Goal: Information Seeking & Learning: Find specific fact

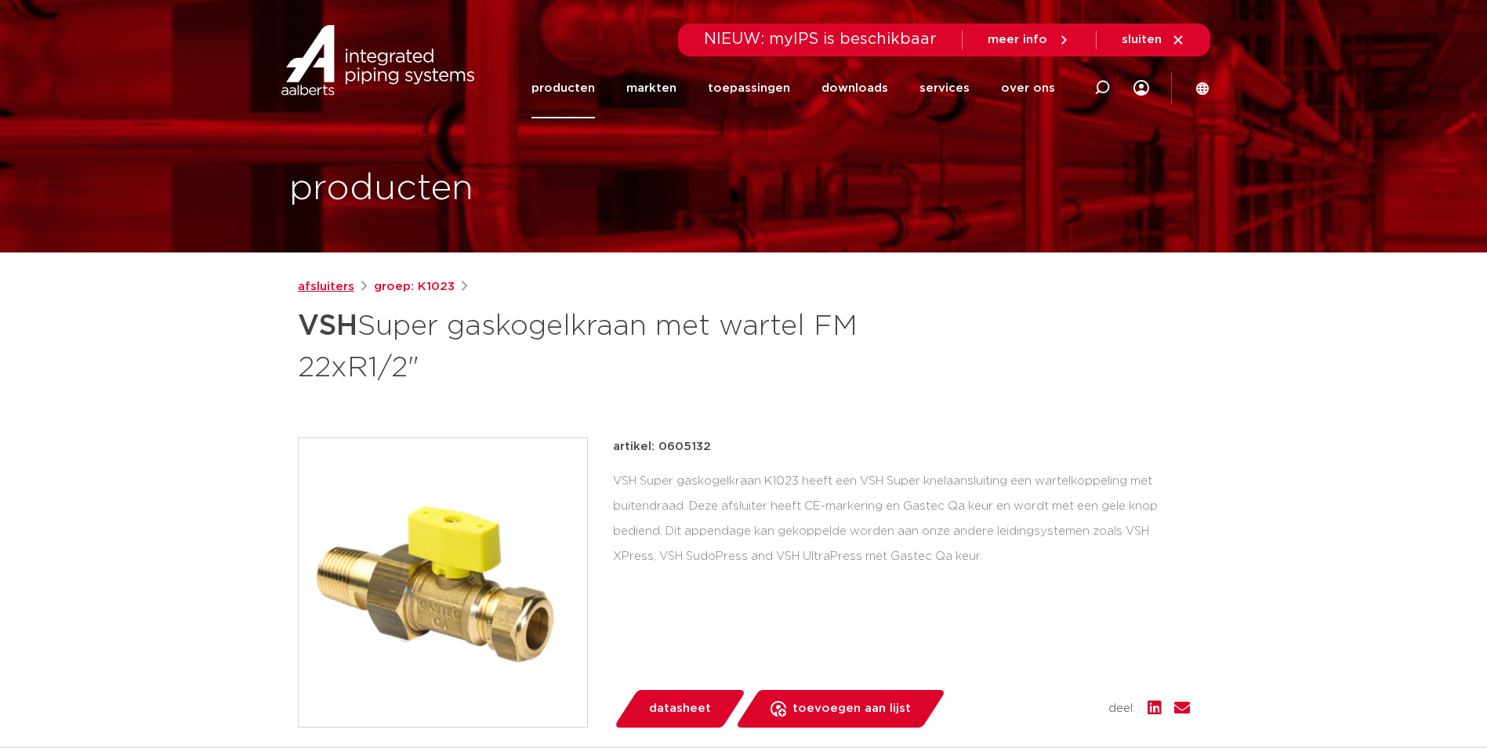
click at [325, 290] on link "afsluiters" at bounding box center [326, 287] width 56 height 19
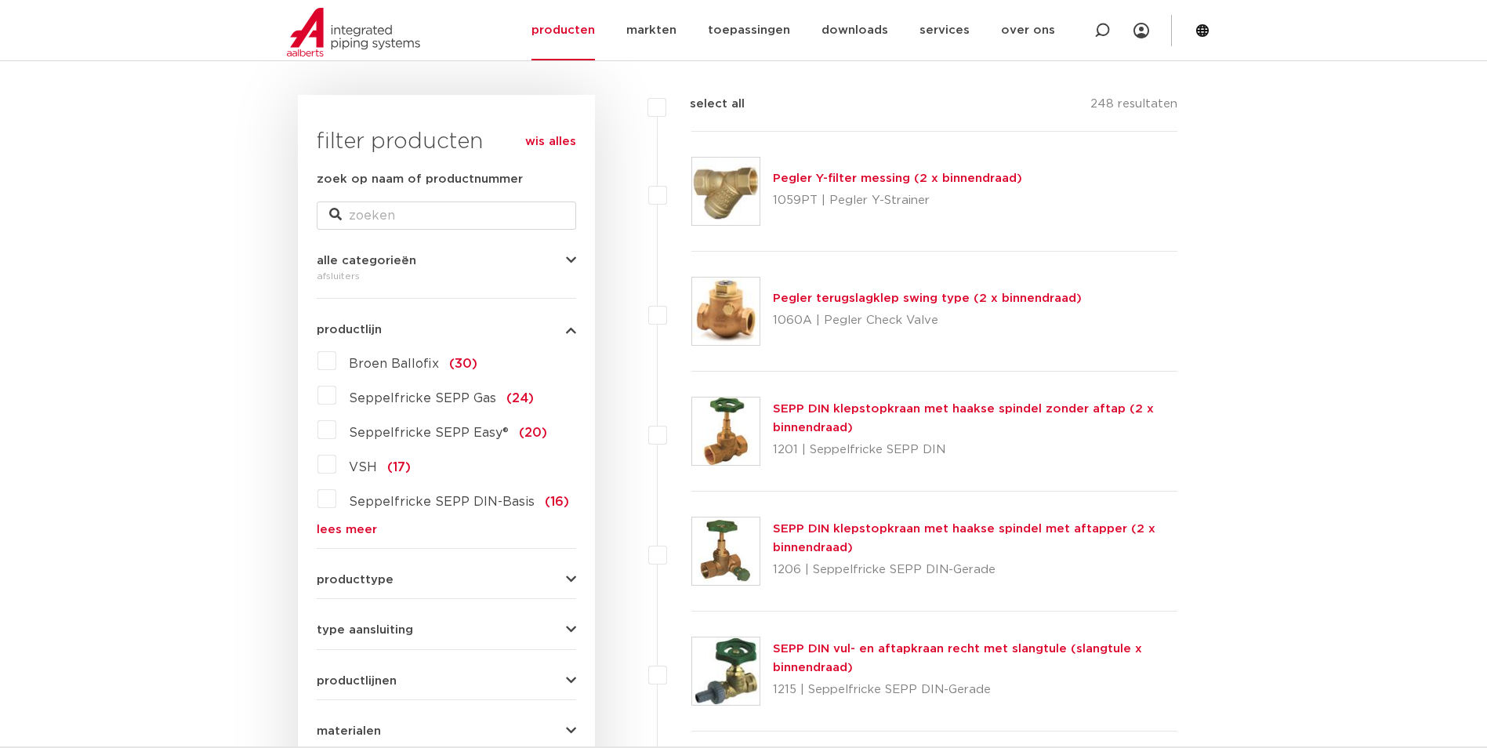
scroll to position [235, 0]
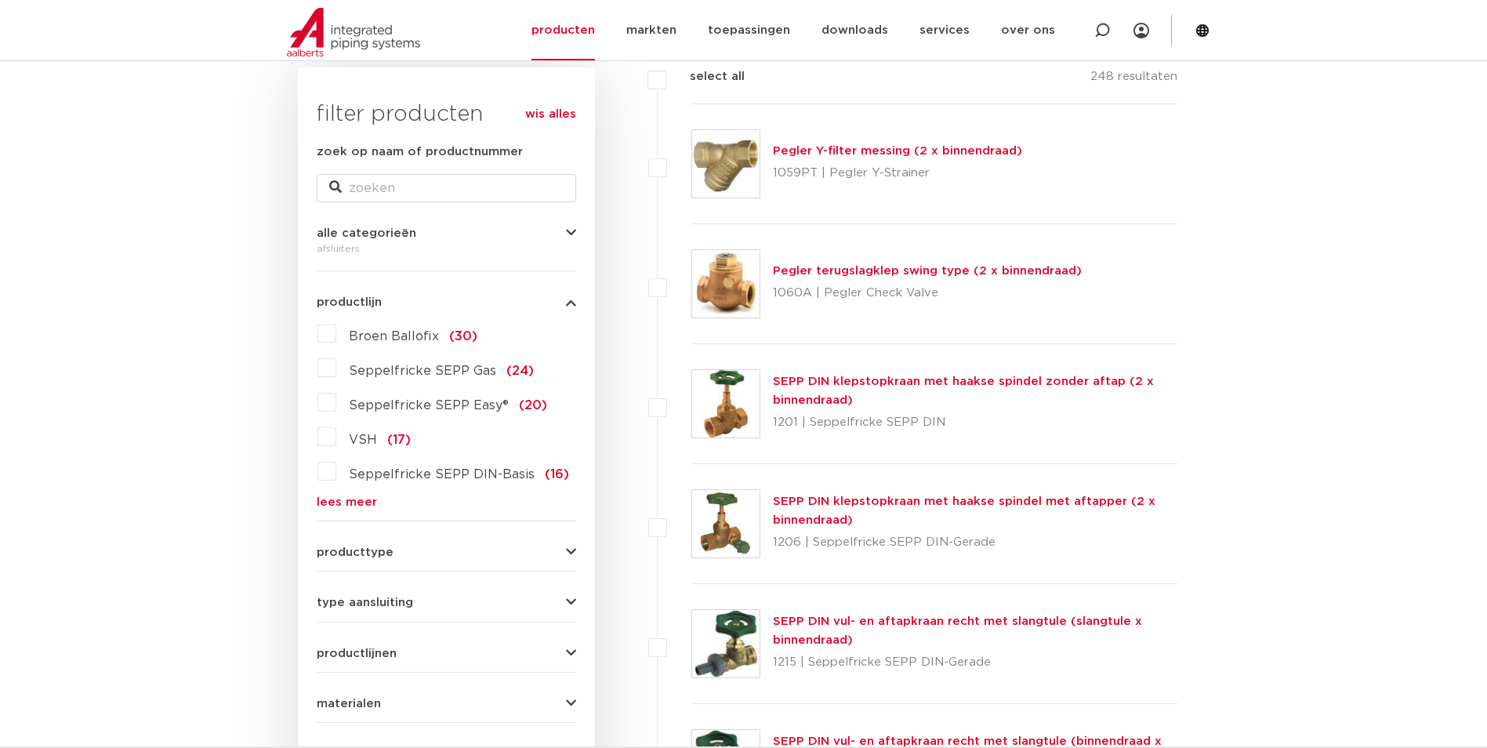
click at [352, 437] on span "VSH" at bounding box center [363, 440] width 28 height 13
click at [0, 0] on input "VSH (17)" at bounding box center [0, 0] width 0 height 0
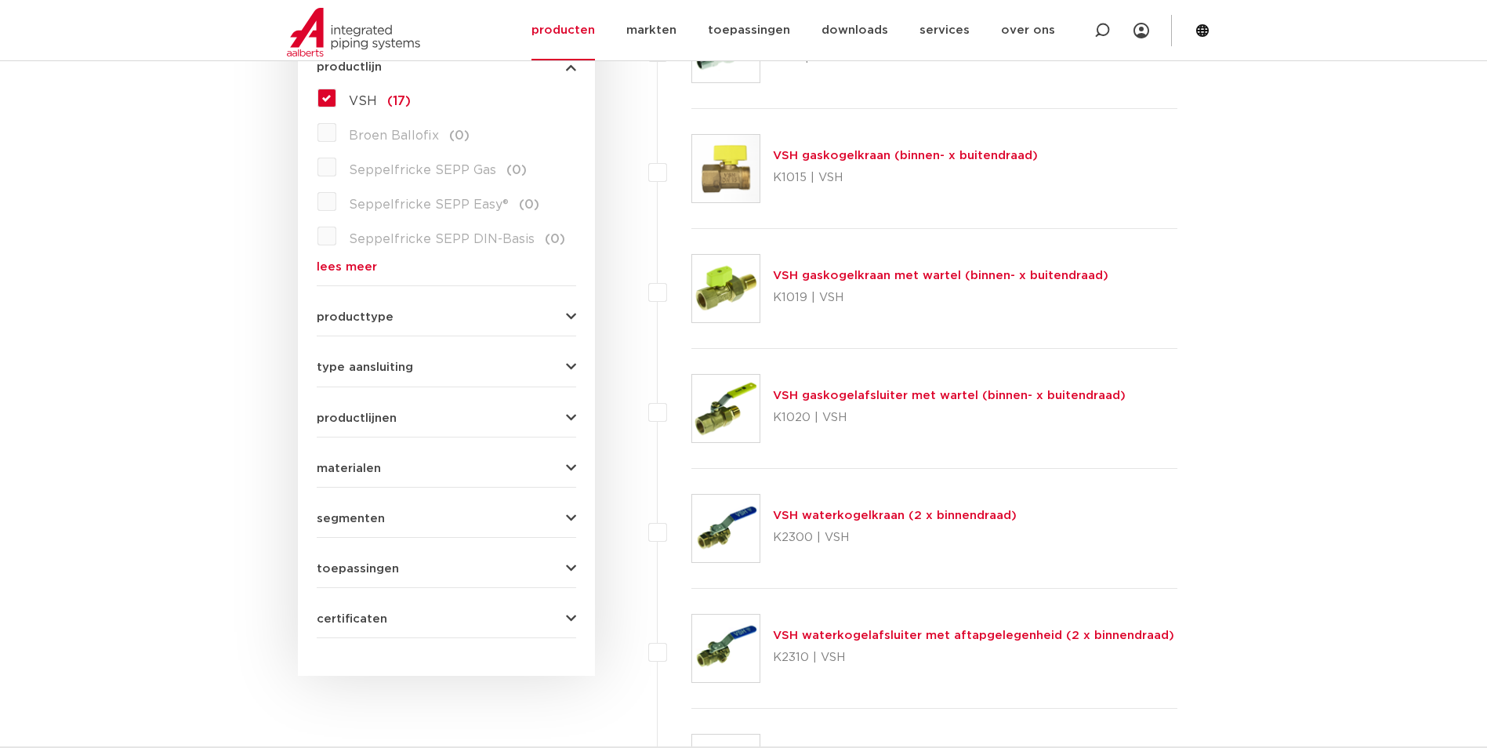
scroll to position [549, 0]
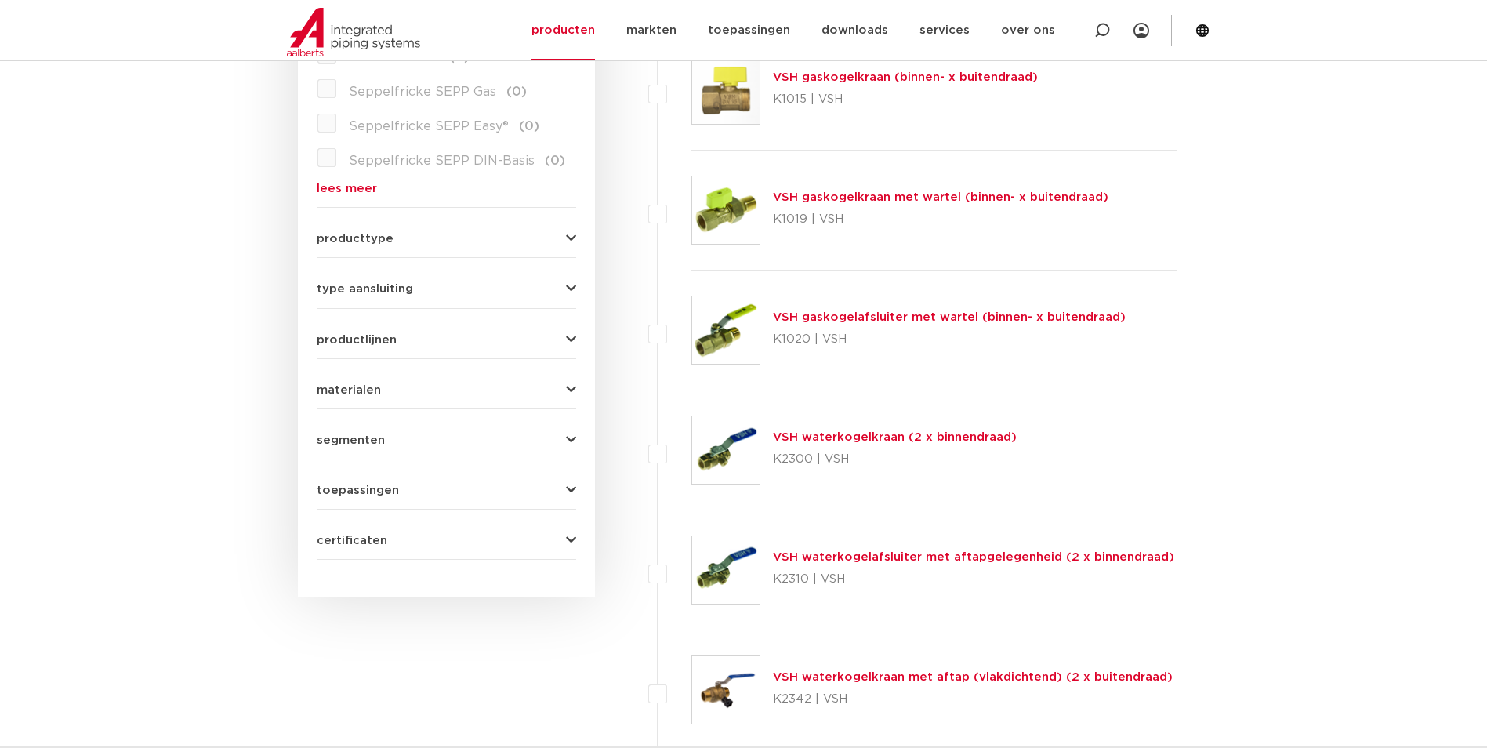
click at [376, 286] on span "type aansluiting" at bounding box center [365, 289] width 96 height 12
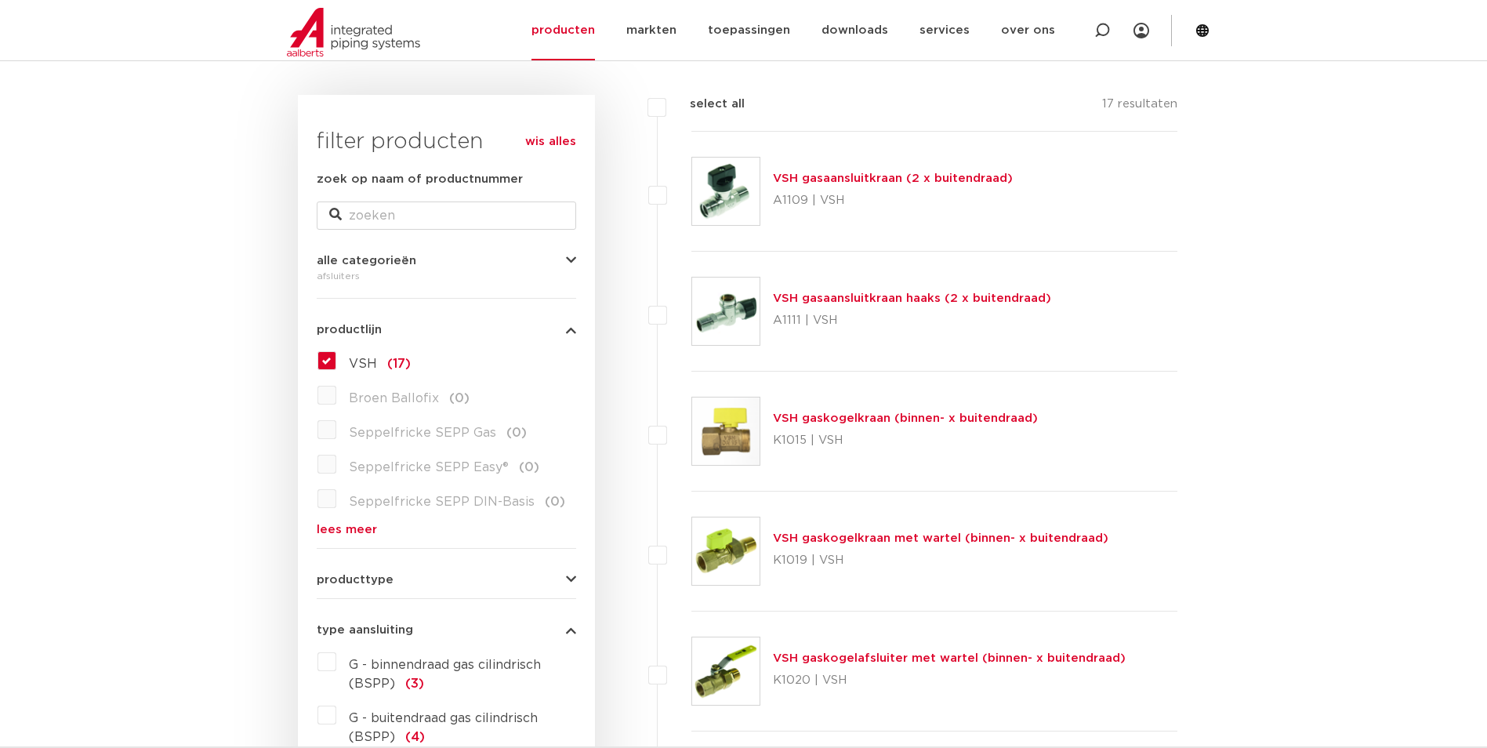
scroll to position [157, 0]
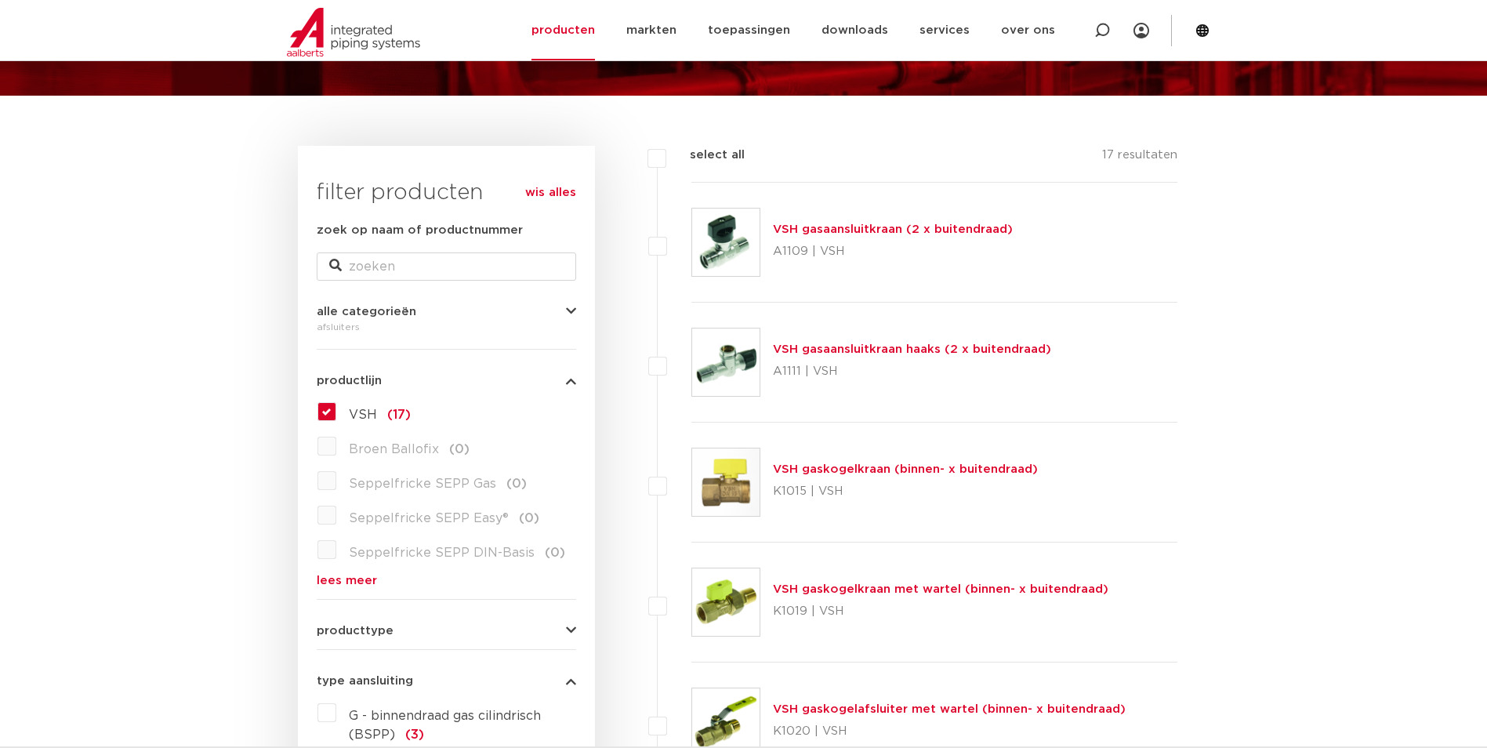
click at [336, 408] on label "VSH (17)" at bounding box center [373, 411] width 74 height 25
click at [0, 0] on input "VSH (17)" at bounding box center [0, 0] width 0 height 0
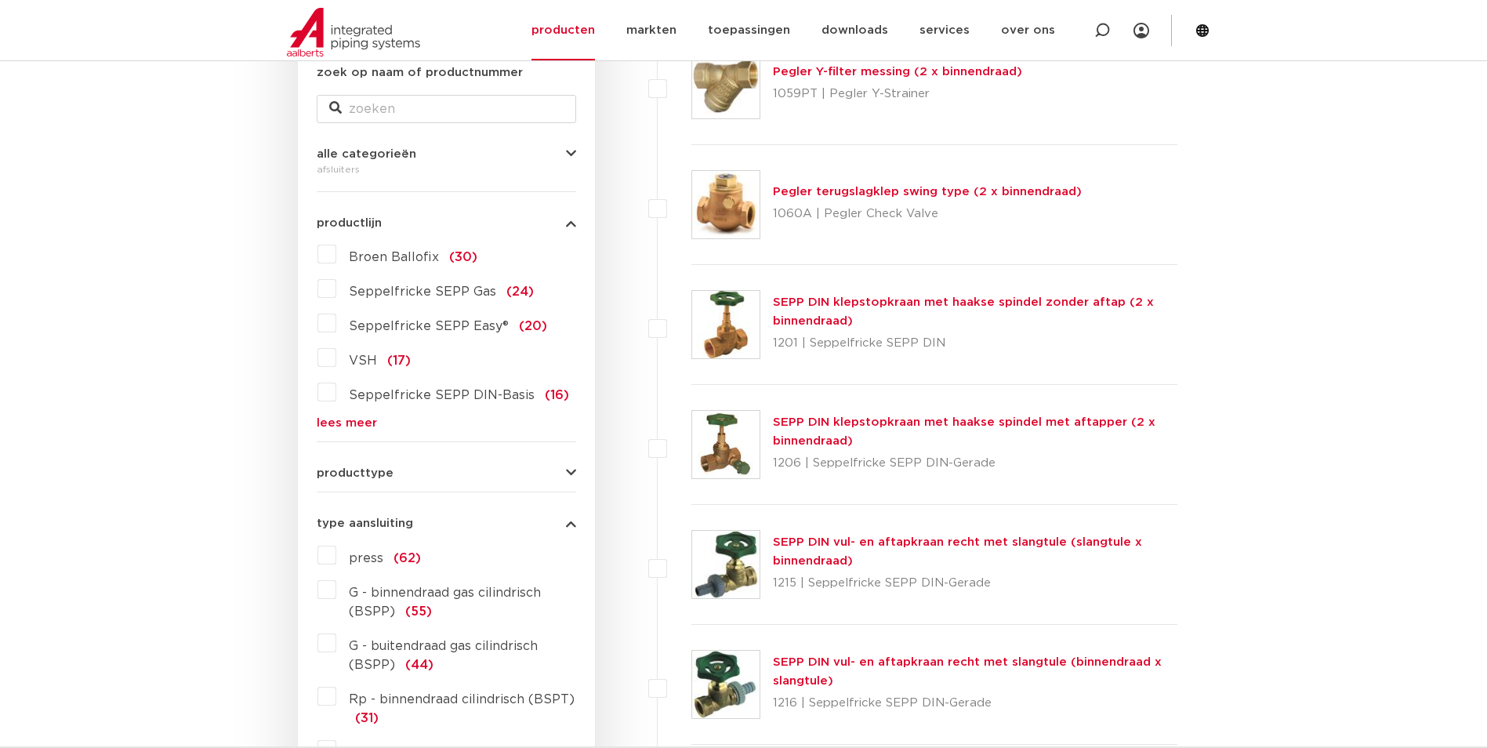
scroll to position [392, 0]
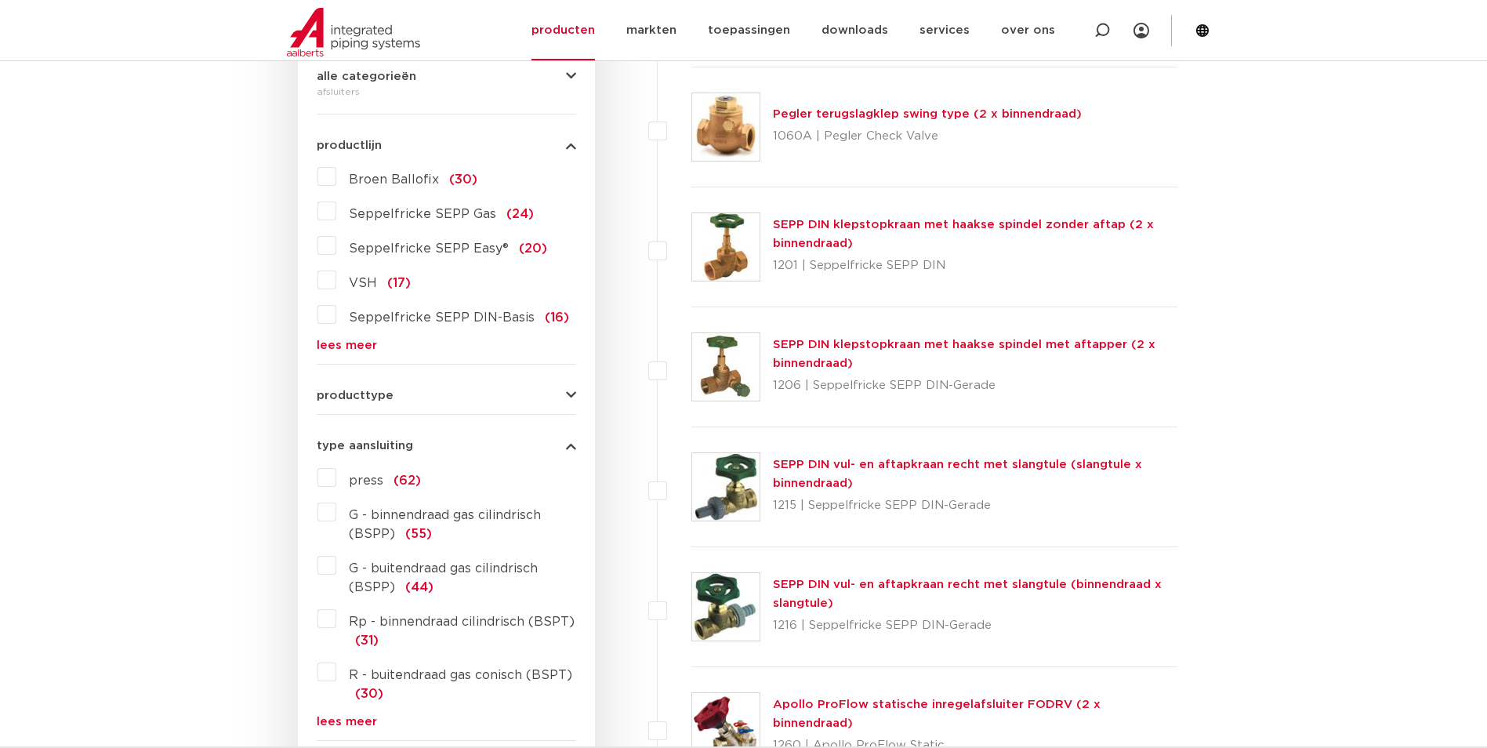
click at [332, 390] on span "producttype" at bounding box center [355, 396] width 77 height 12
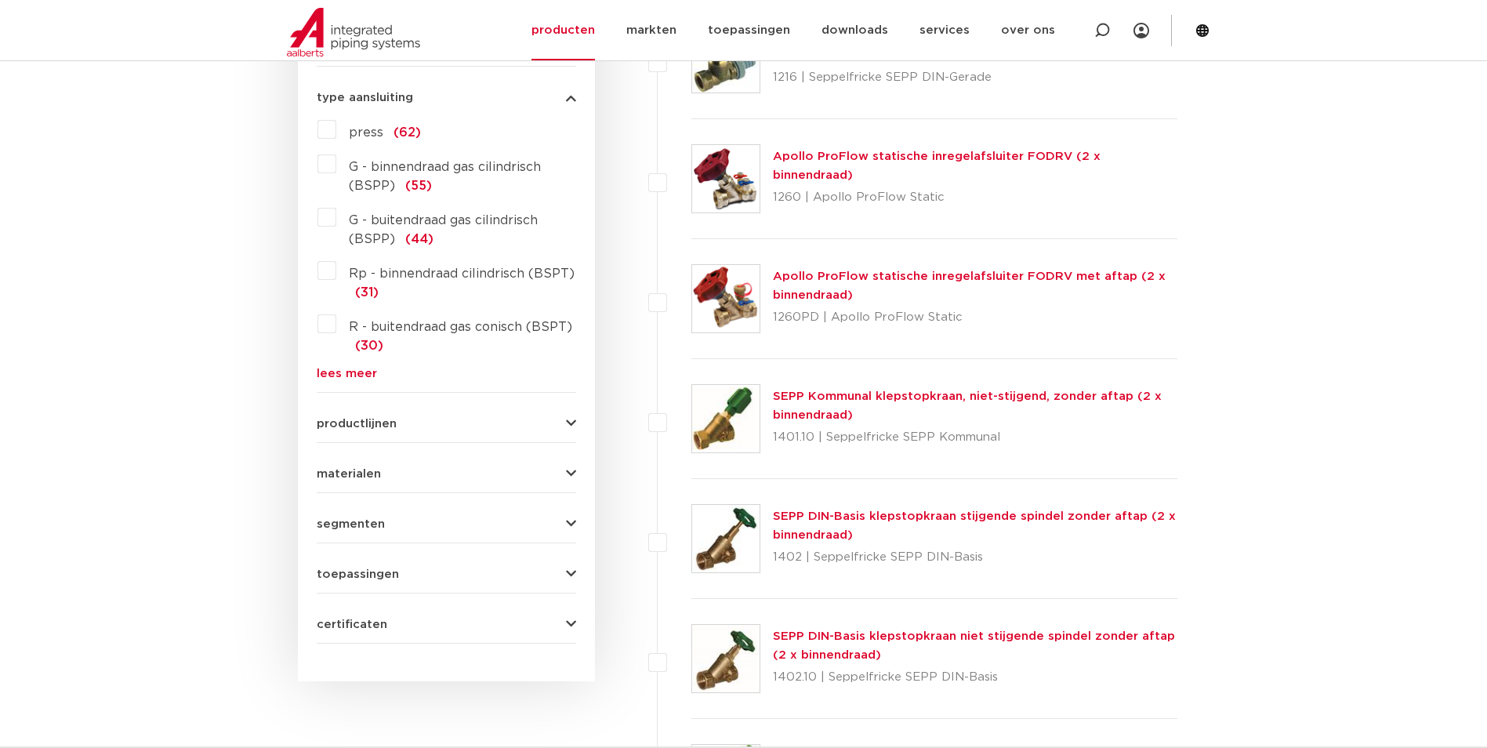
scroll to position [941, 0]
click at [332, 421] on span "productlijnen" at bounding box center [357, 423] width 80 height 12
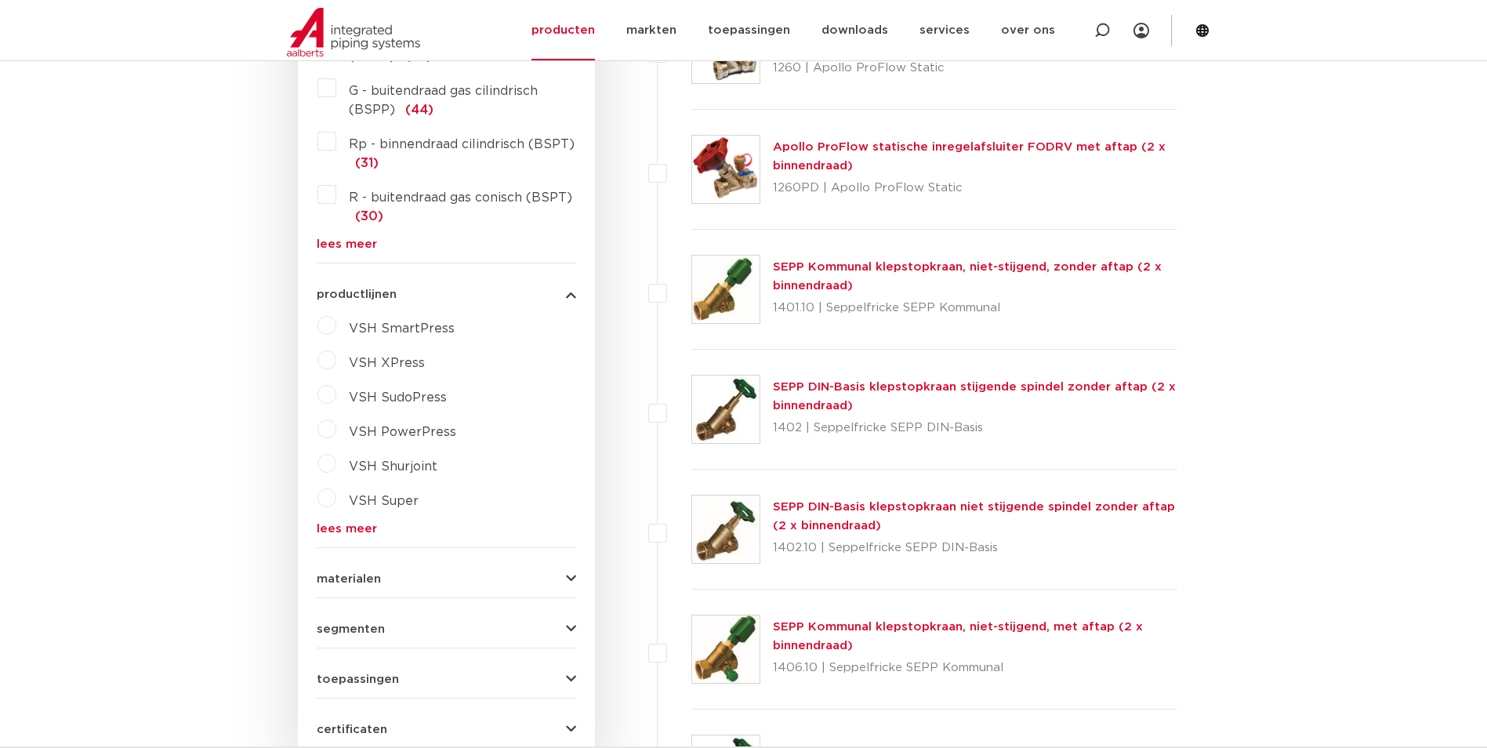
scroll to position [1098, 0]
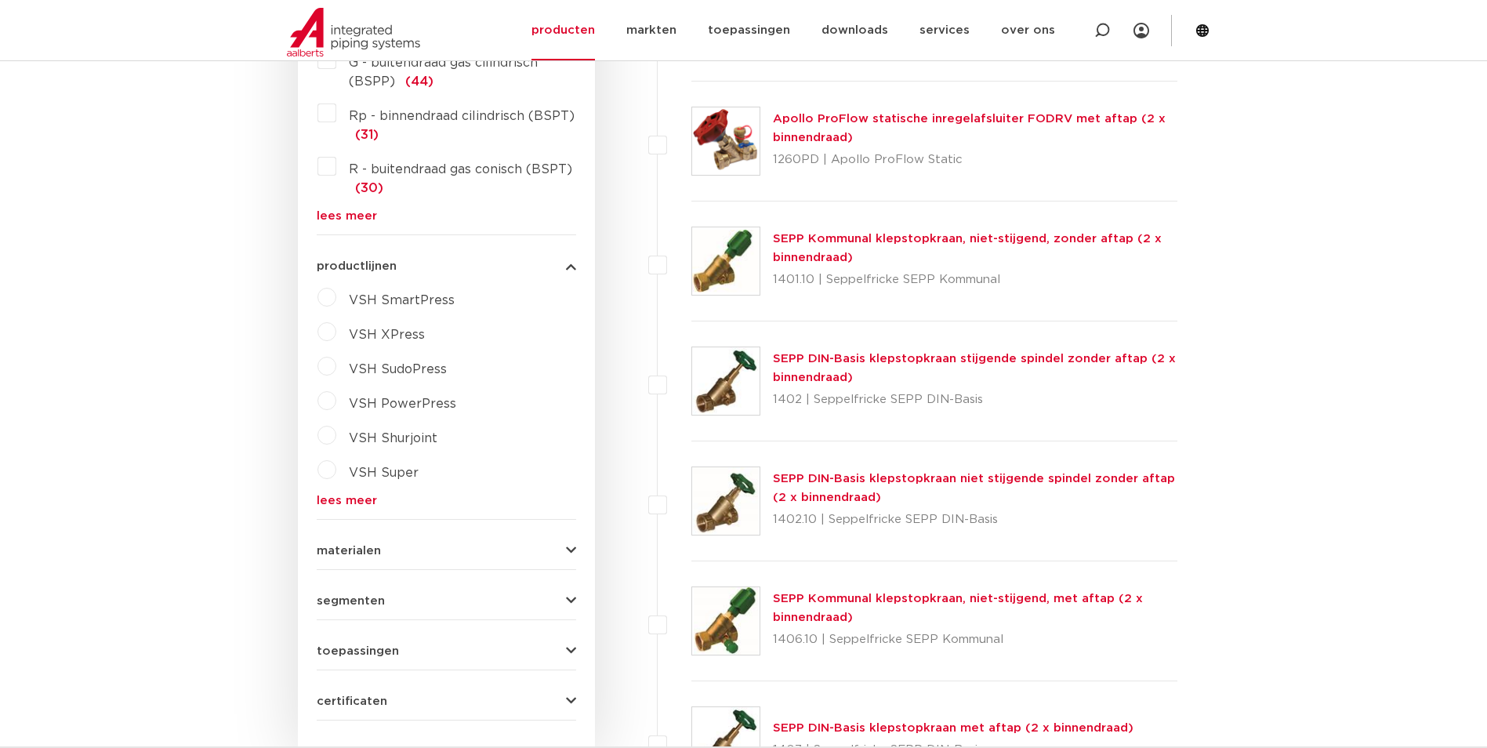
click at [358, 497] on link "lees meer" at bounding box center [446, 501] width 259 height 12
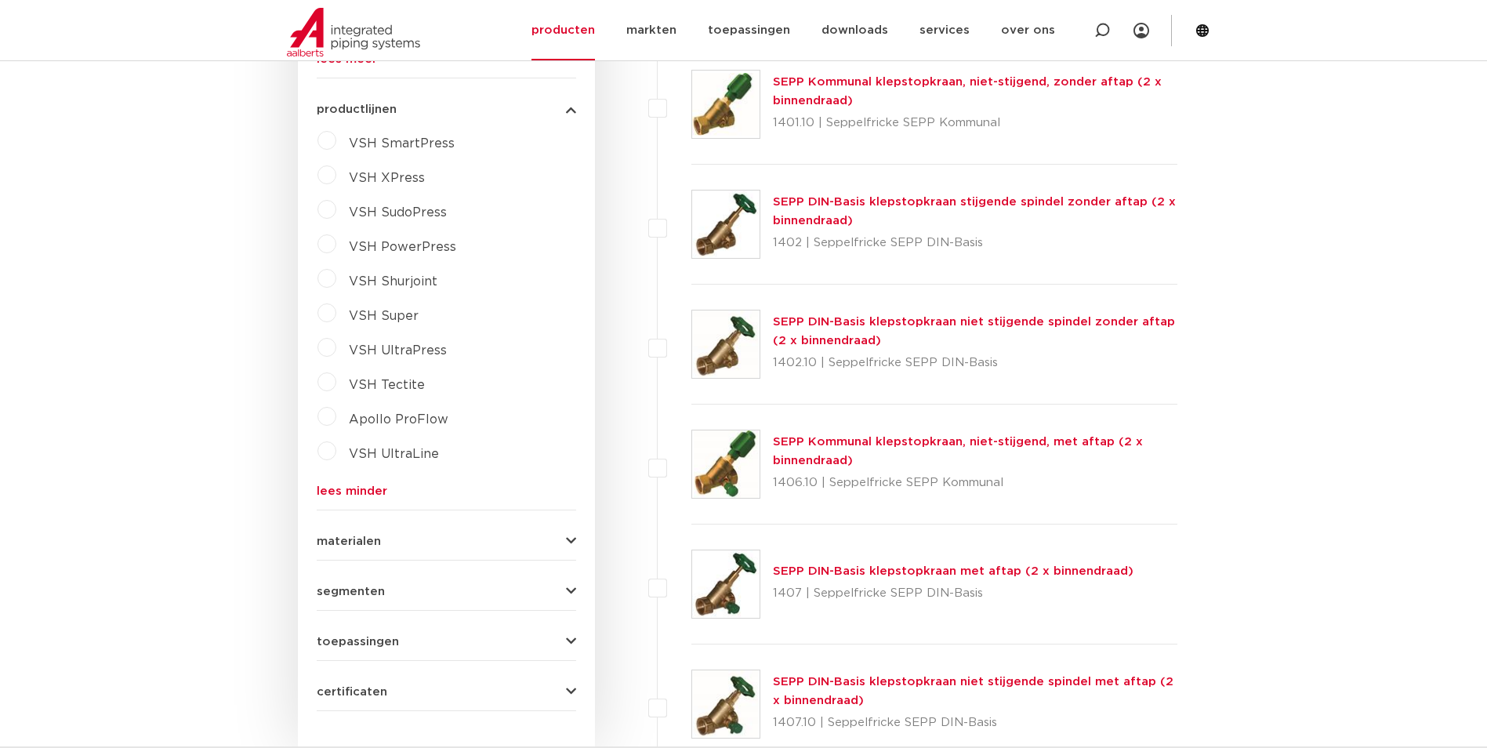
scroll to position [1333, 0]
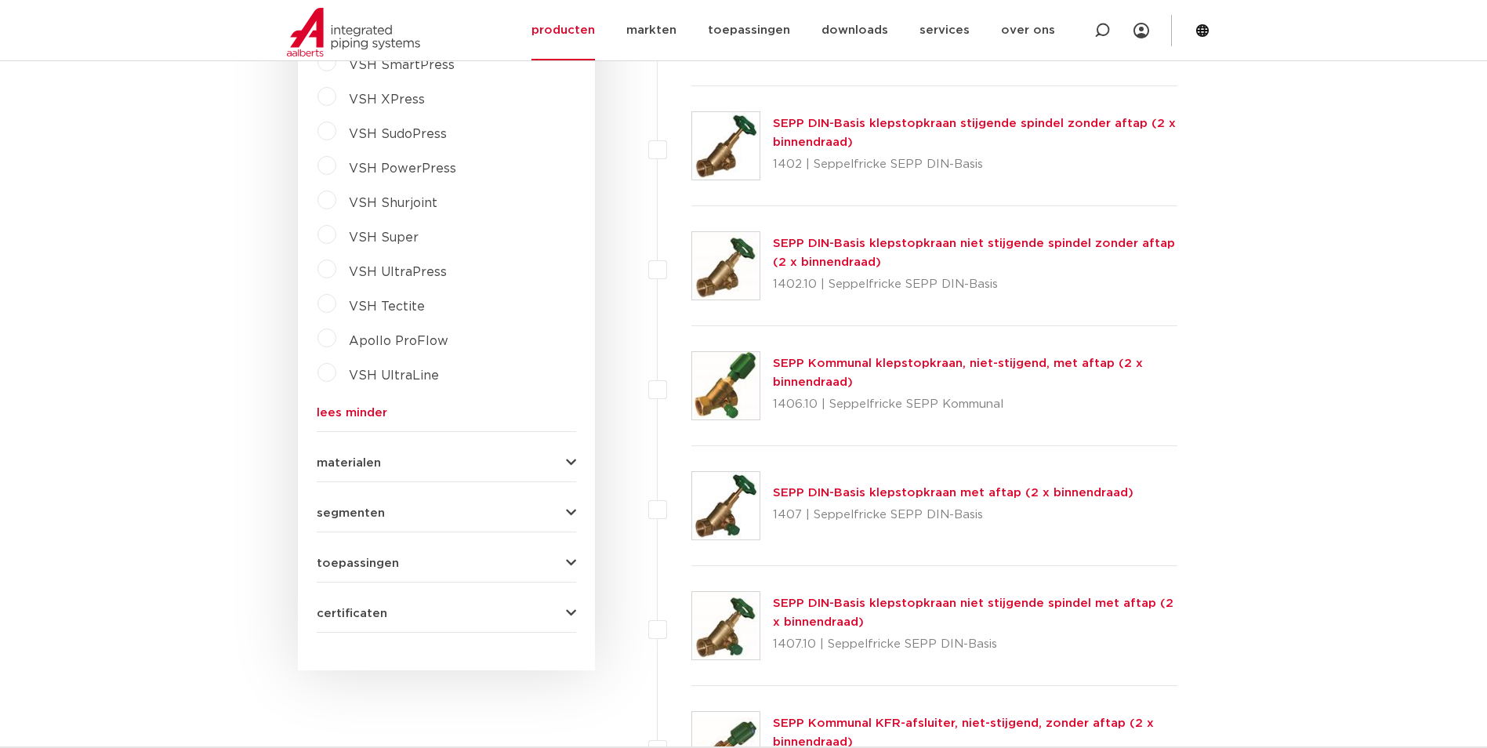
click at [365, 461] on span "materialen" at bounding box center [349, 463] width 64 height 12
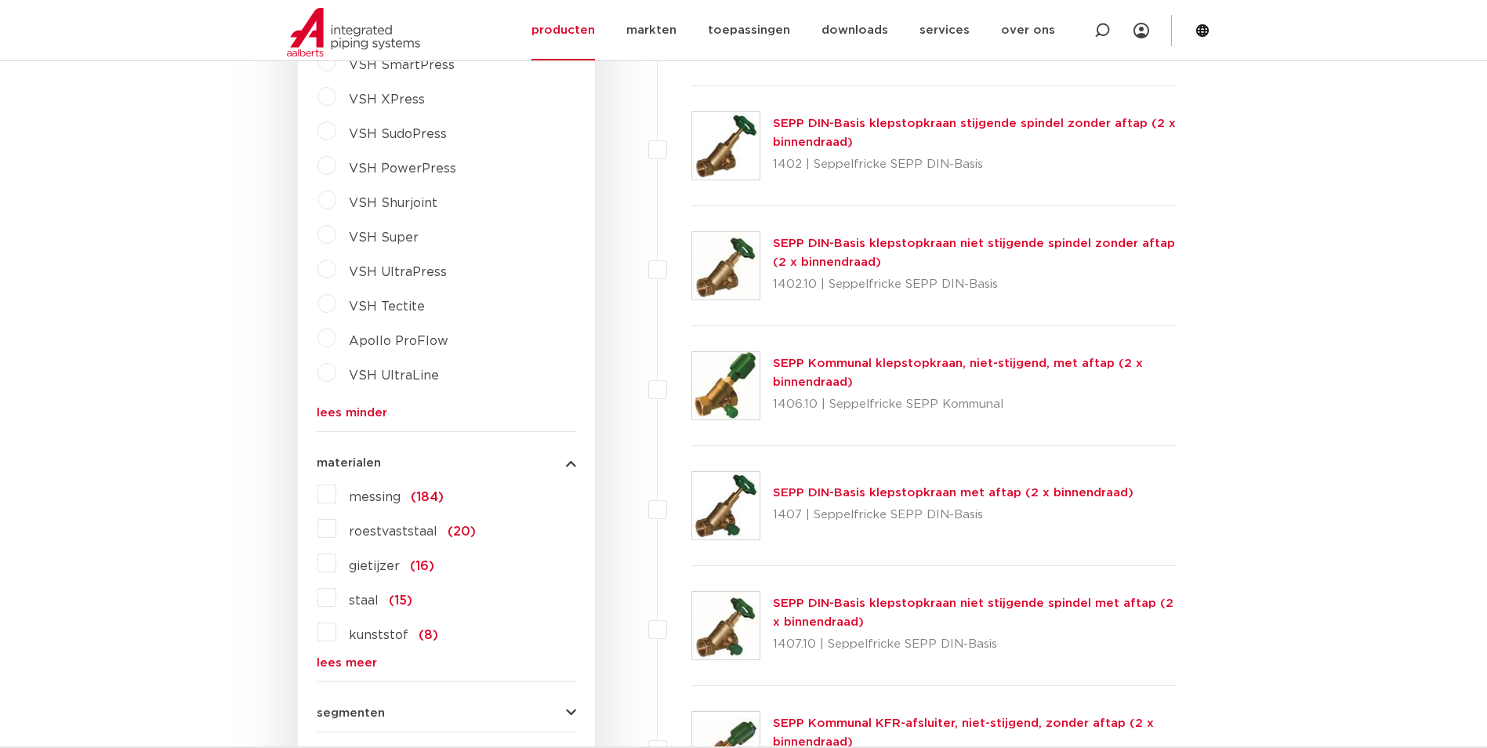
scroll to position [1568, 0]
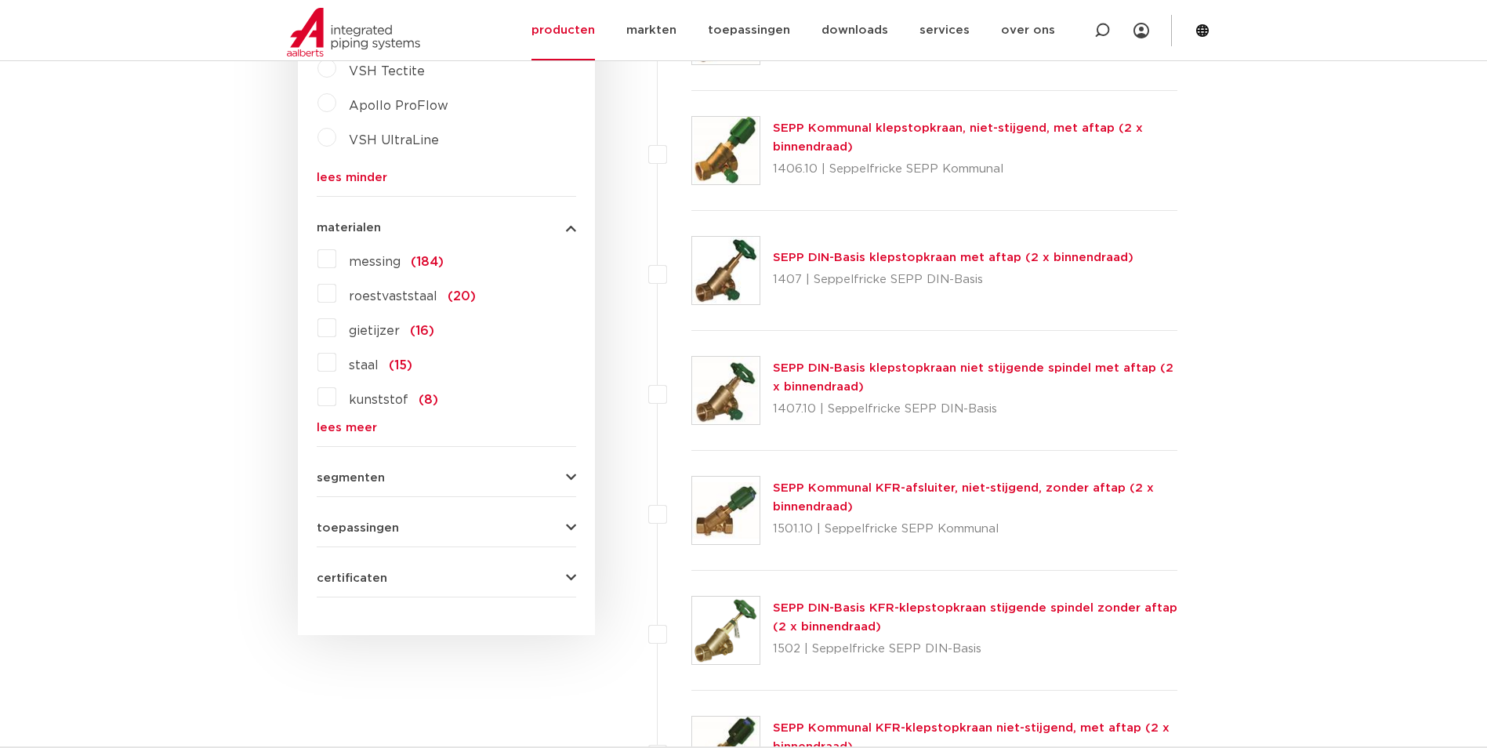
click at [365, 472] on span "segmenten" at bounding box center [351, 478] width 68 height 12
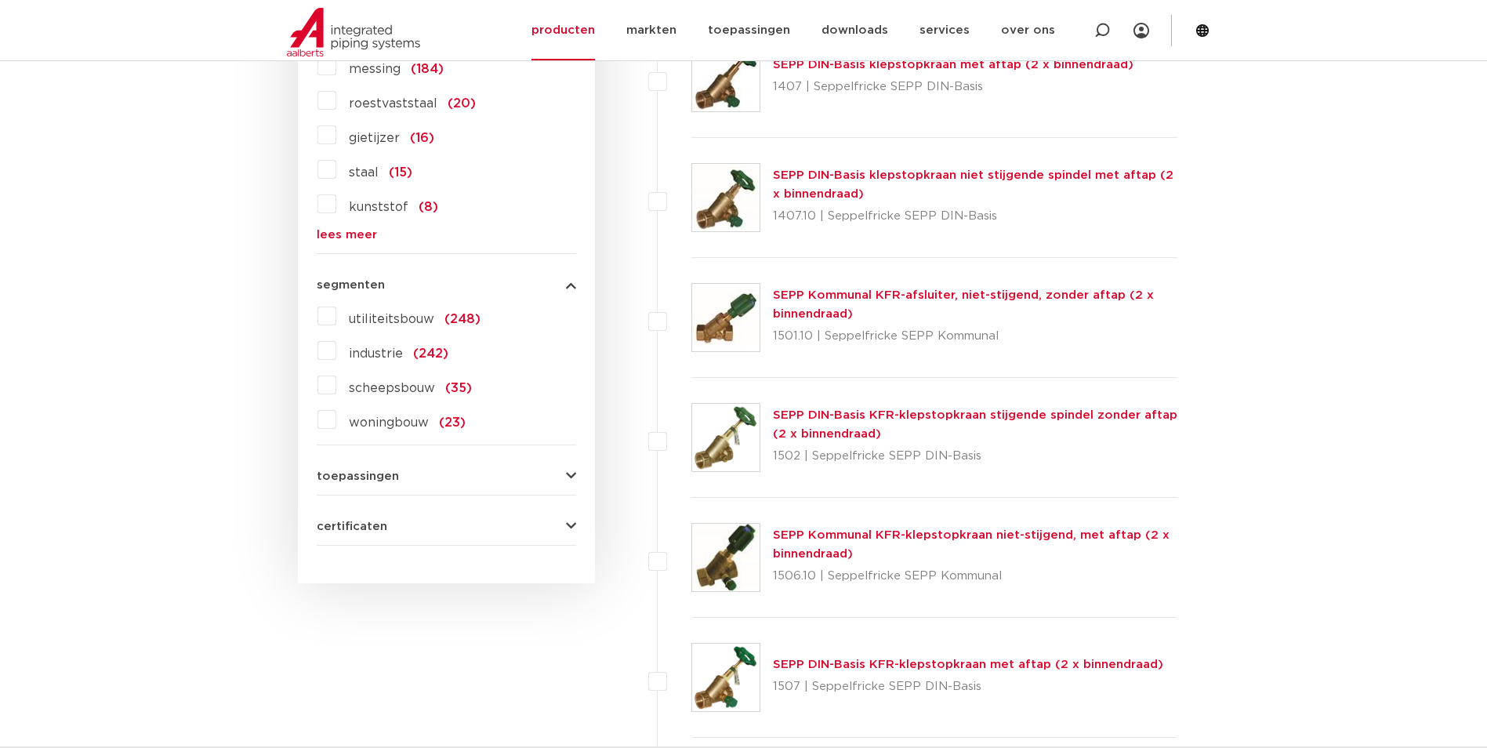
scroll to position [1803, 0]
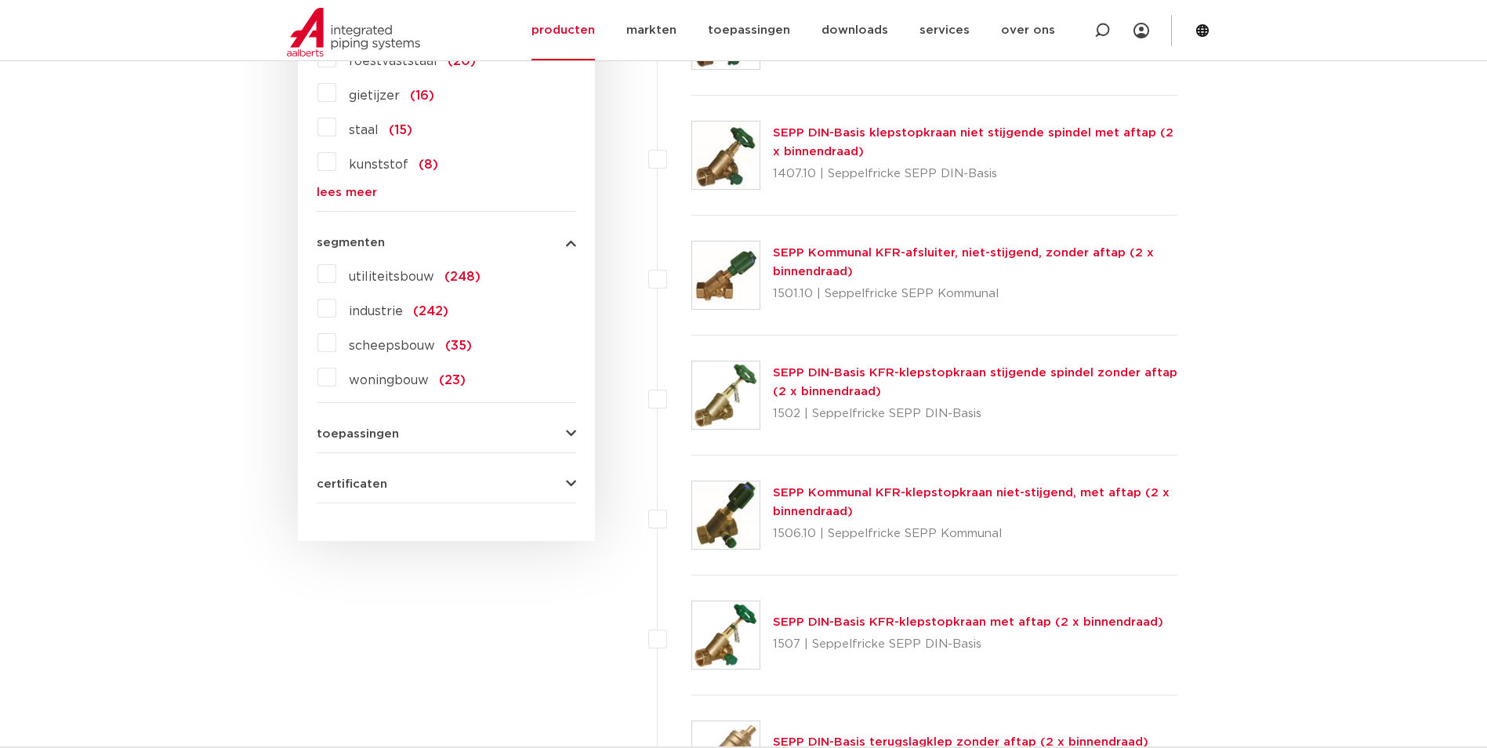
click at [378, 440] on span "toepassingen" at bounding box center [358, 434] width 82 height 12
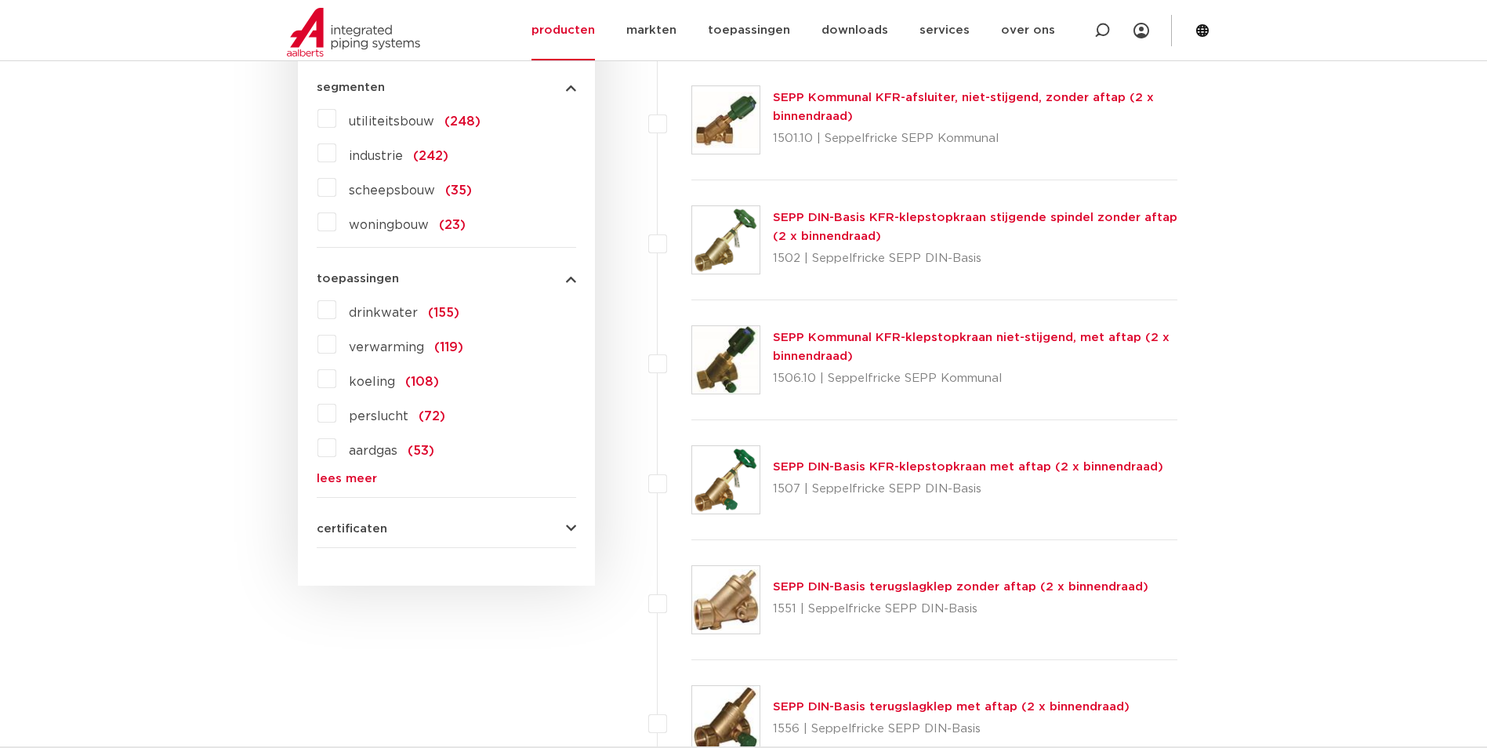
scroll to position [1960, 0]
click at [336, 450] on label "aardgas (53)" at bounding box center [385, 446] width 98 height 25
click at [0, 0] on input "aardgas (53)" at bounding box center [0, 0] width 0 height 0
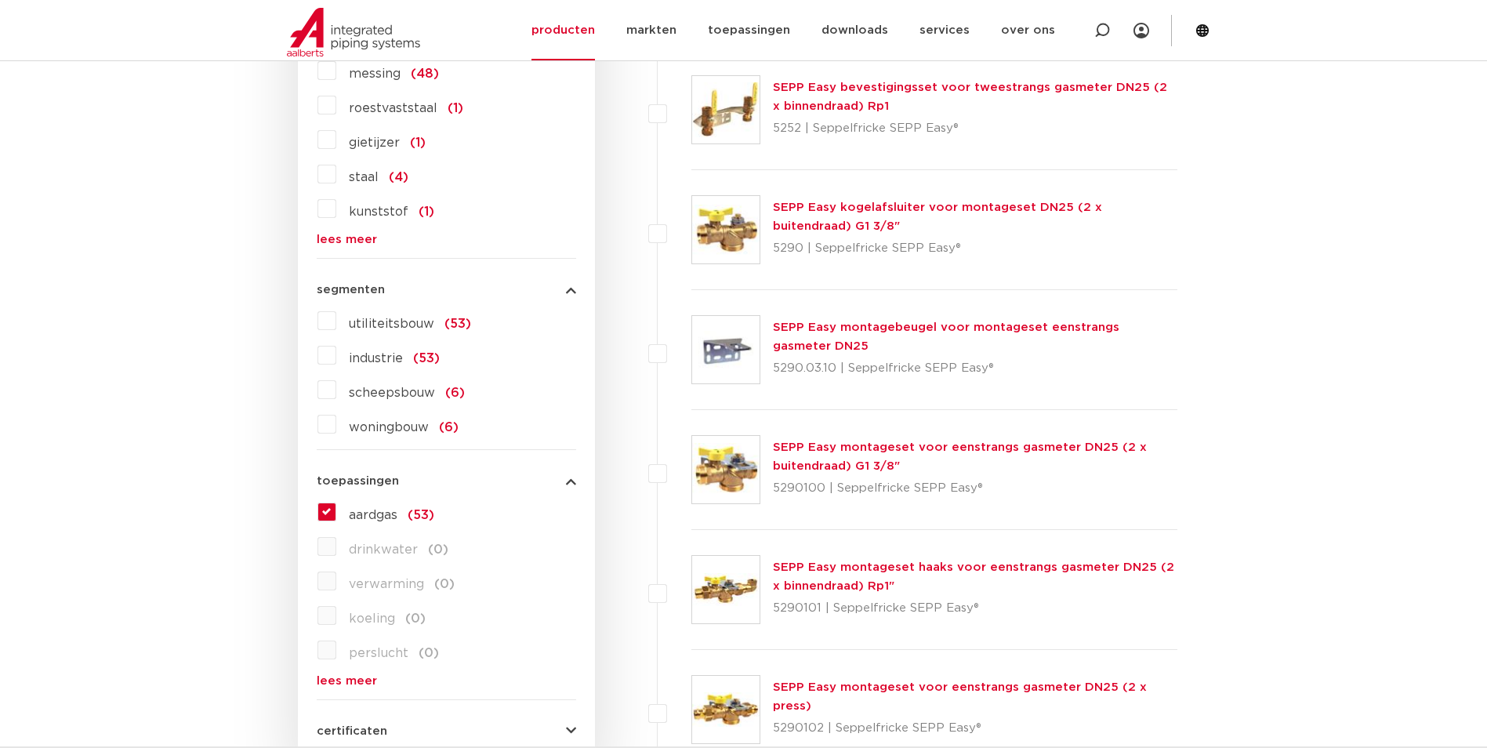
scroll to position [1568, 0]
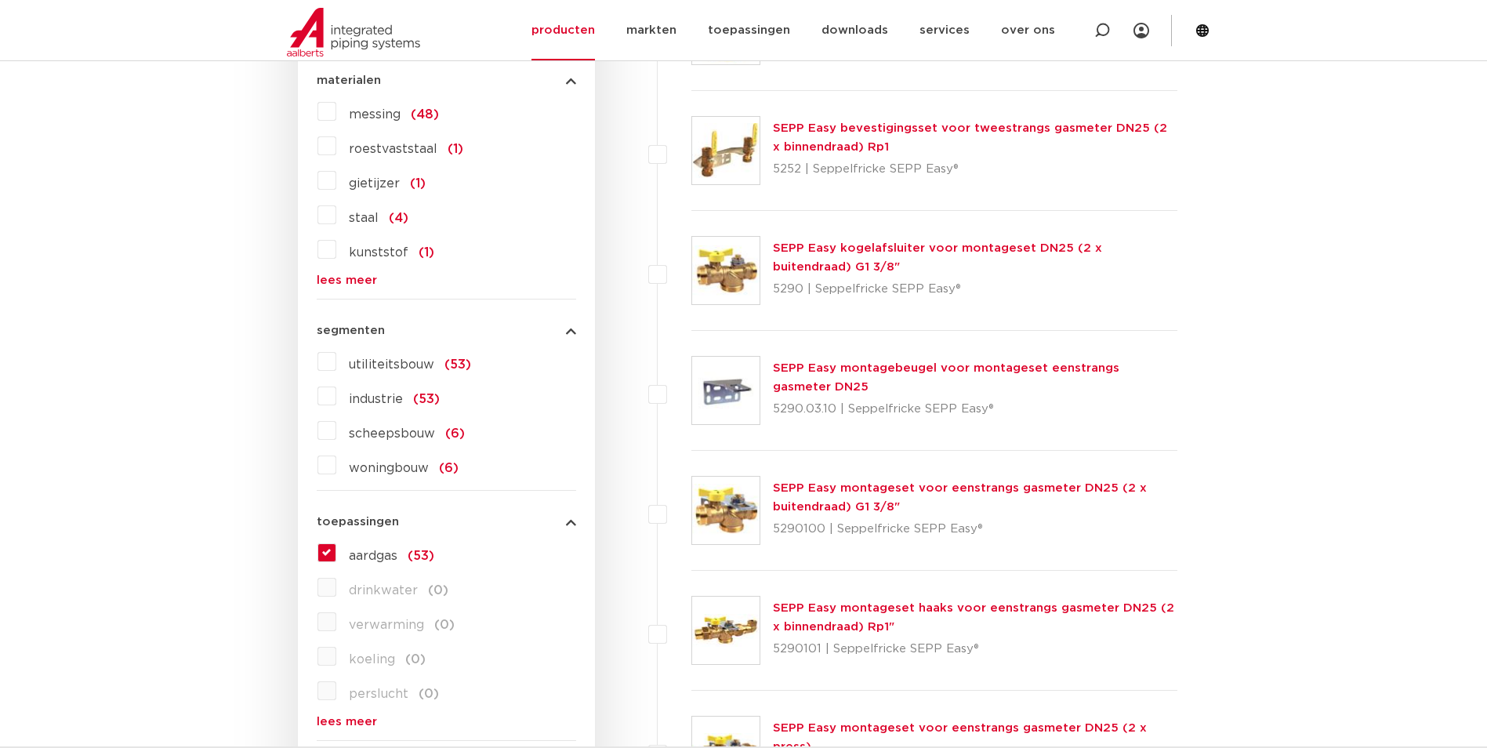
click at [336, 367] on label "utiliteitsbouw (53)" at bounding box center [403, 361] width 135 height 25
click at [0, 0] on input "utiliteitsbouw (53)" at bounding box center [0, 0] width 0 height 0
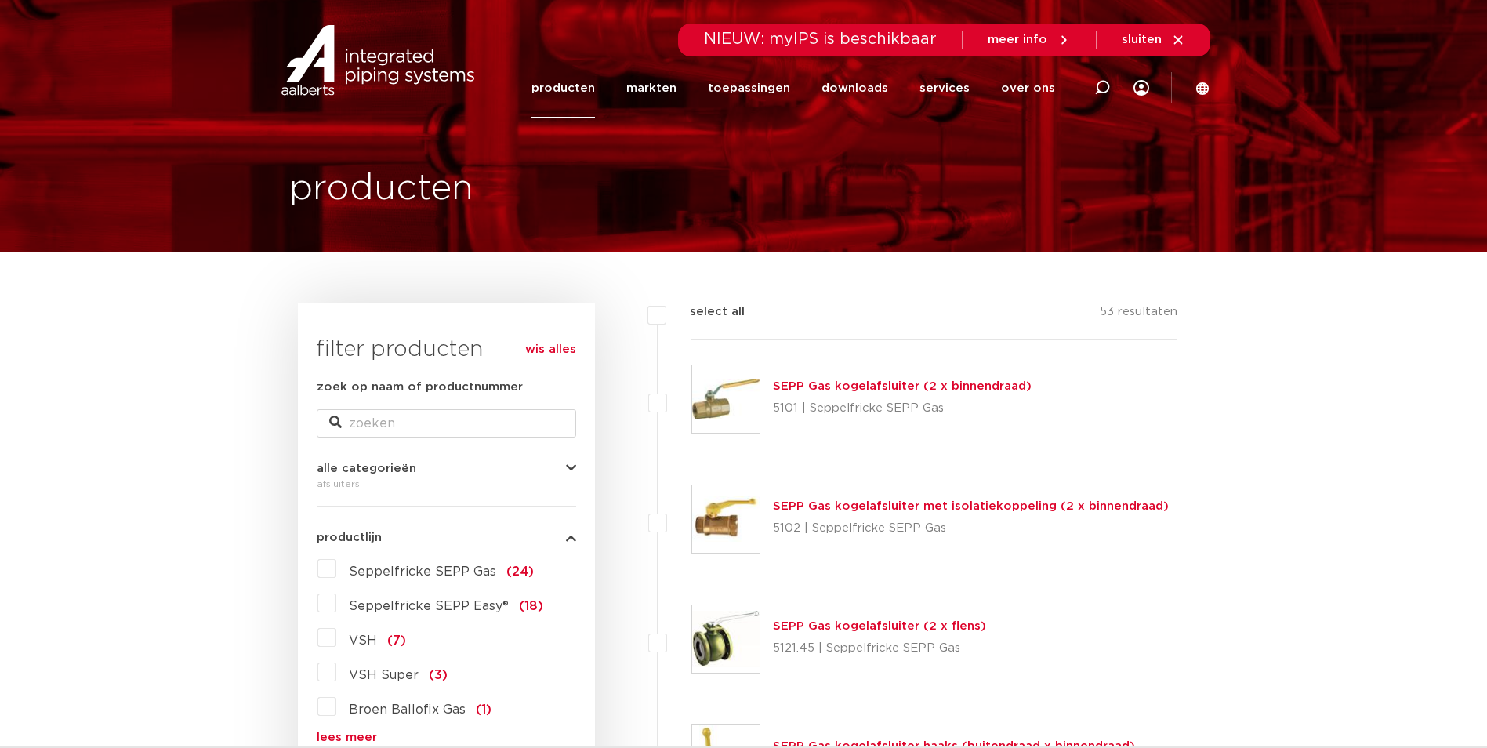
click at [855, 385] on link "SEPP Gas kogelafsluiter (2 x binnendraad)" at bounding box center [902, 386] width 259 height 12
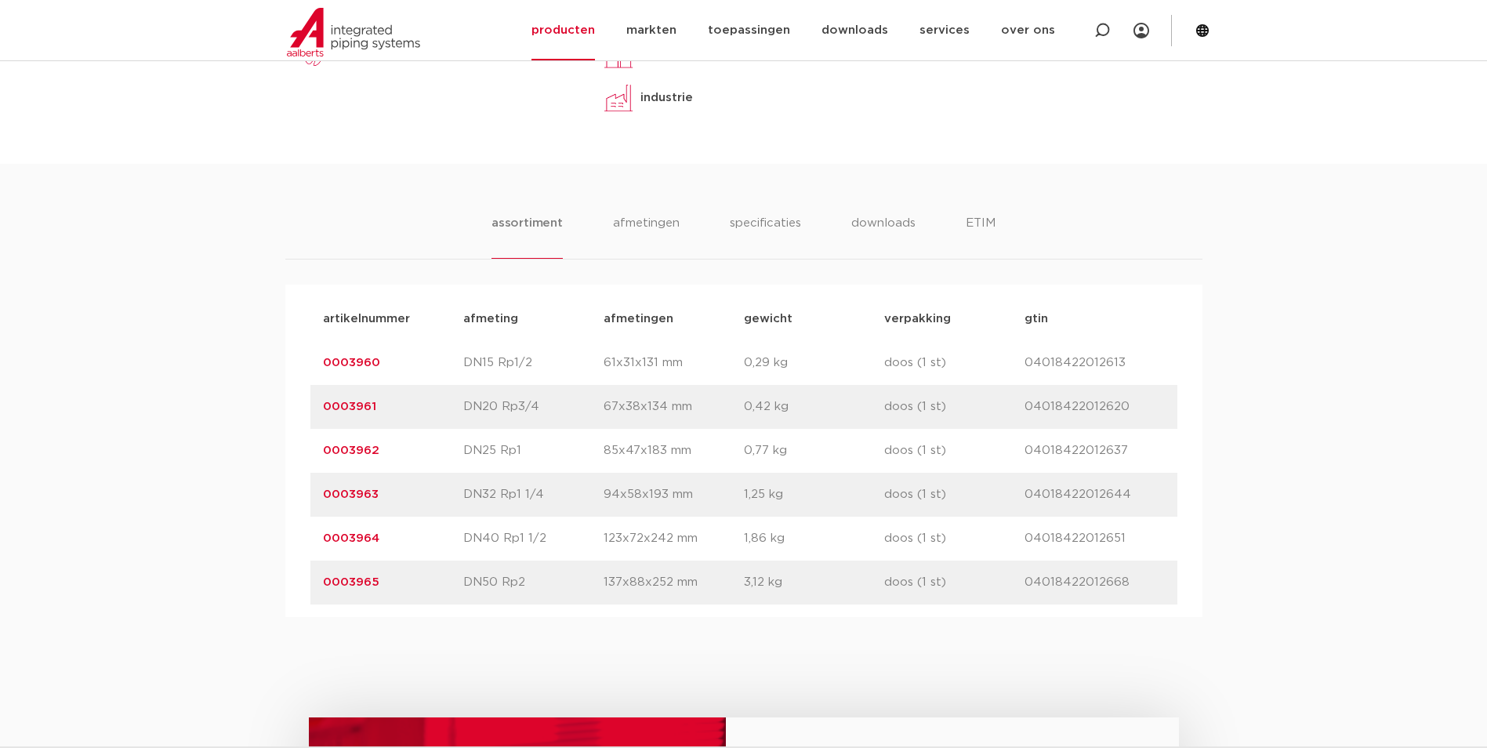
scroll to position [784, 0]
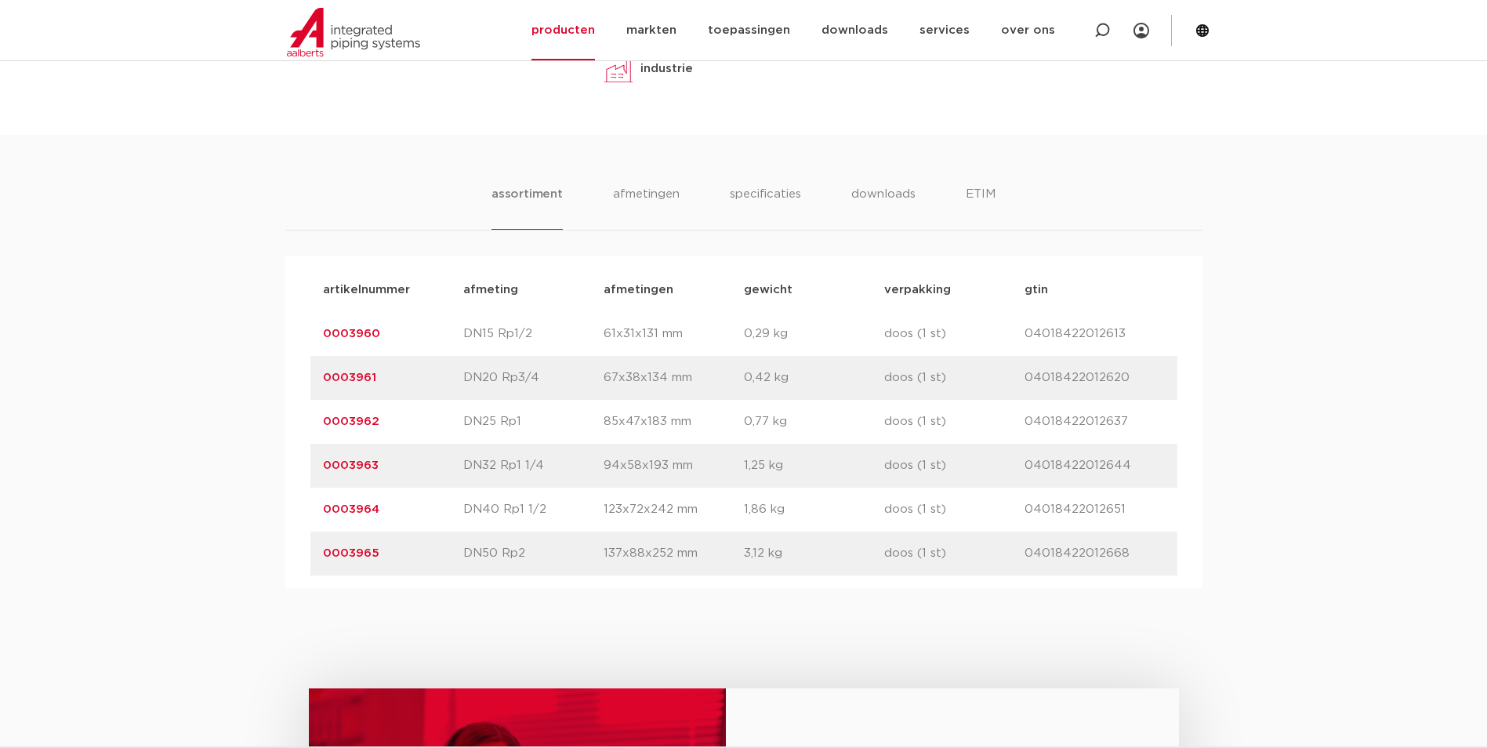
click at [358, 469] on link "0003963" at bounding box center [351, 465] width 56 height 12
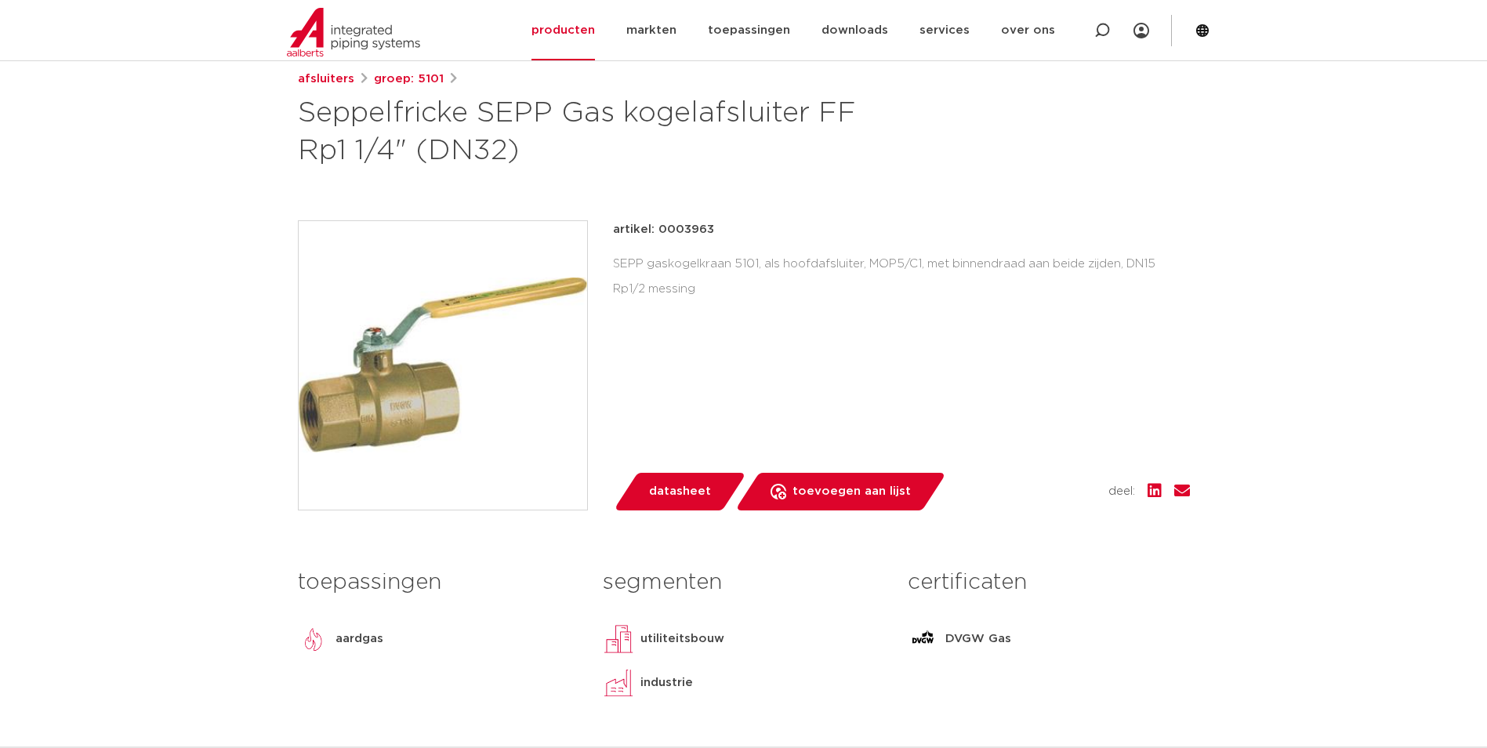
scroll to position [235, 0]
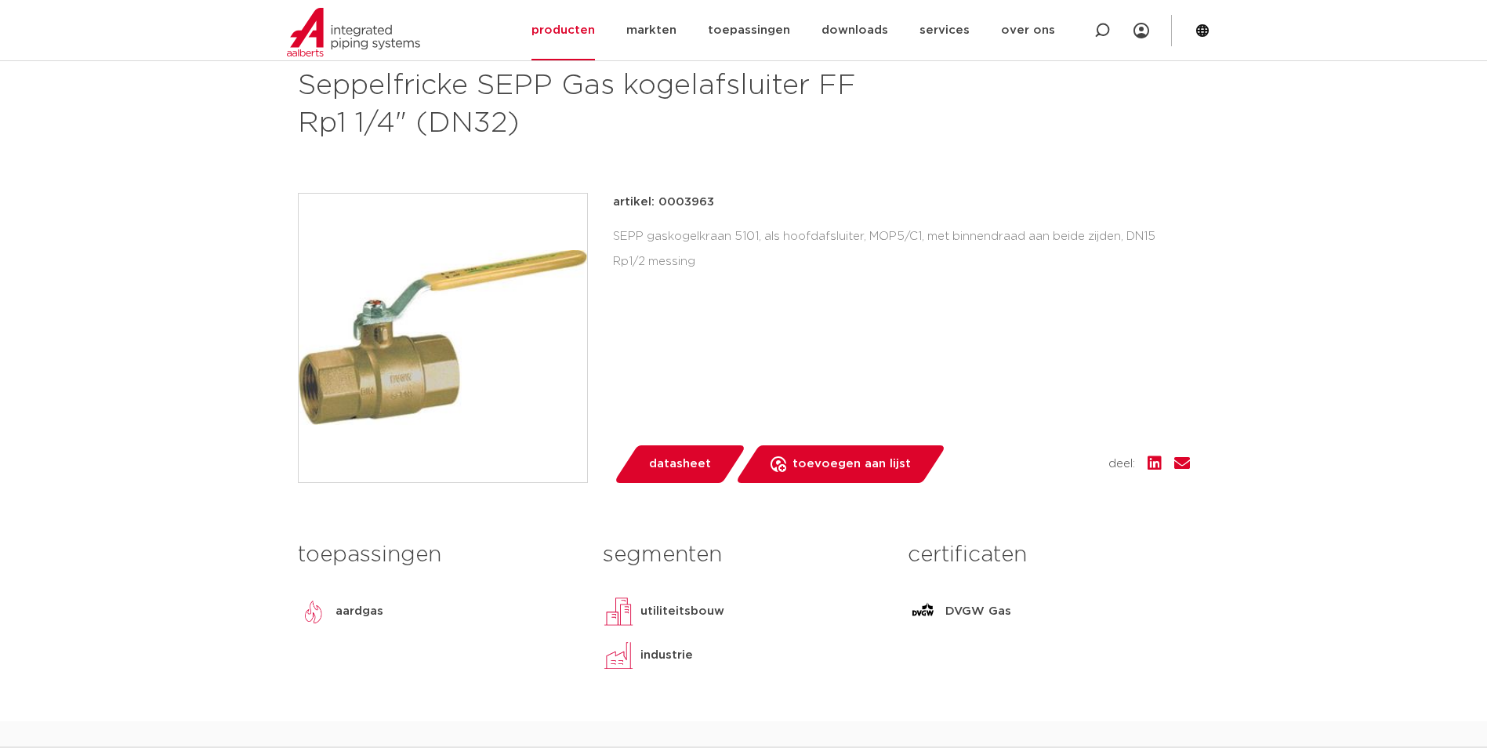
click at [843, 302] on div "artikel: 0003963 SEPP gaskogelkraan 5101, als hoofdafsluiter, MOP5/C1, met binn…" at bounding box center [901, 338] width 577 height 290
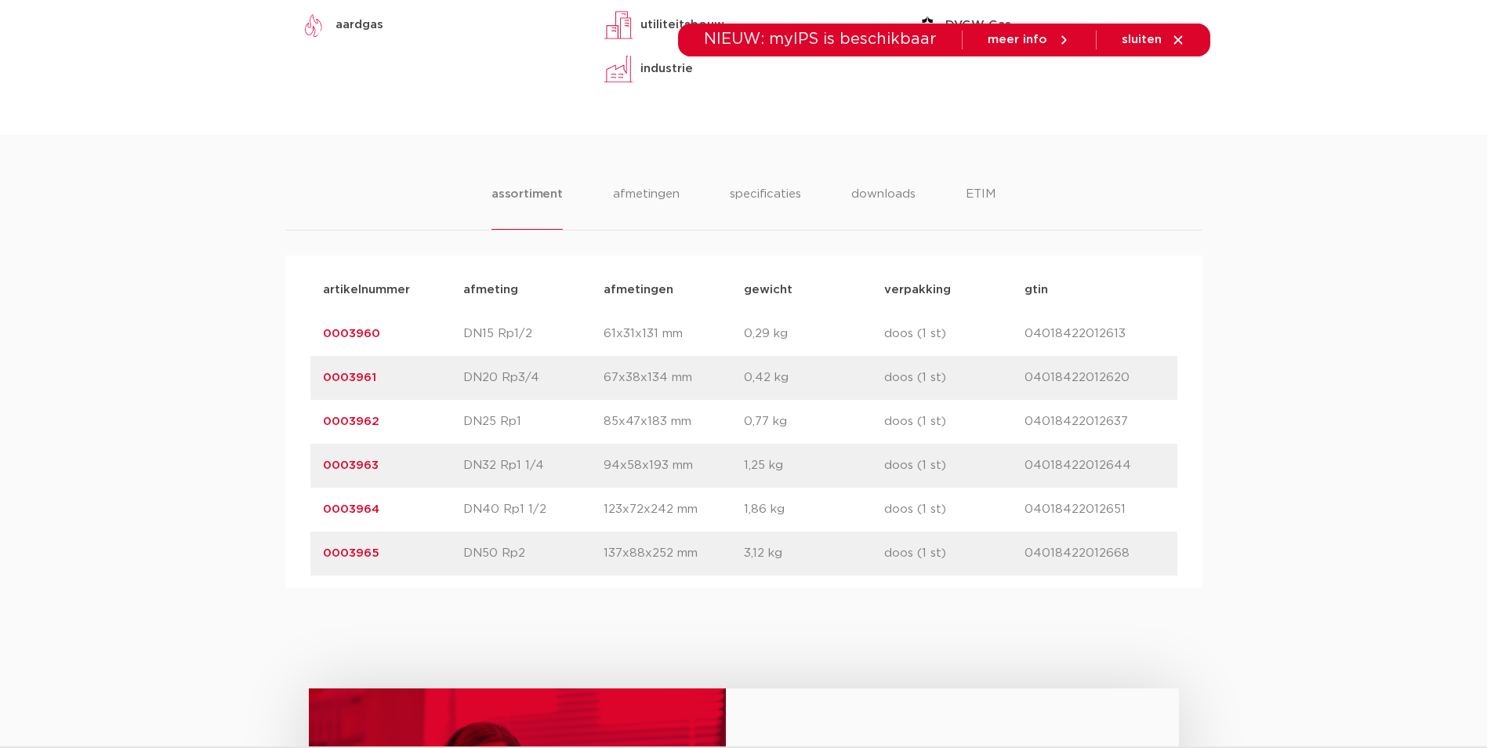
drag, startPoint x: 601, startPoint y: 509, endPoint x: 1161, endPoint y: 551, distance: 561.3
click at [1161, 551] on div "artikelnummer afmeting [GEOGRAPHIC_DATA] gewicht verpakking gtin artikelnummer …" at bounding box center [743, 421] width 867 height 307
drag, startPoint x: 1161, startPoint y: 551, endPoint x: 1130, endPoint y: 553, distance: 30.6
click at [1130, 553] on p "04018422012668" at bounding box center [1095, 553] width 140 height 19
drag, startPoint x: 1130, startPoint y: 553, endPoint x: 470, endPoint y: 328, distance: 697.1
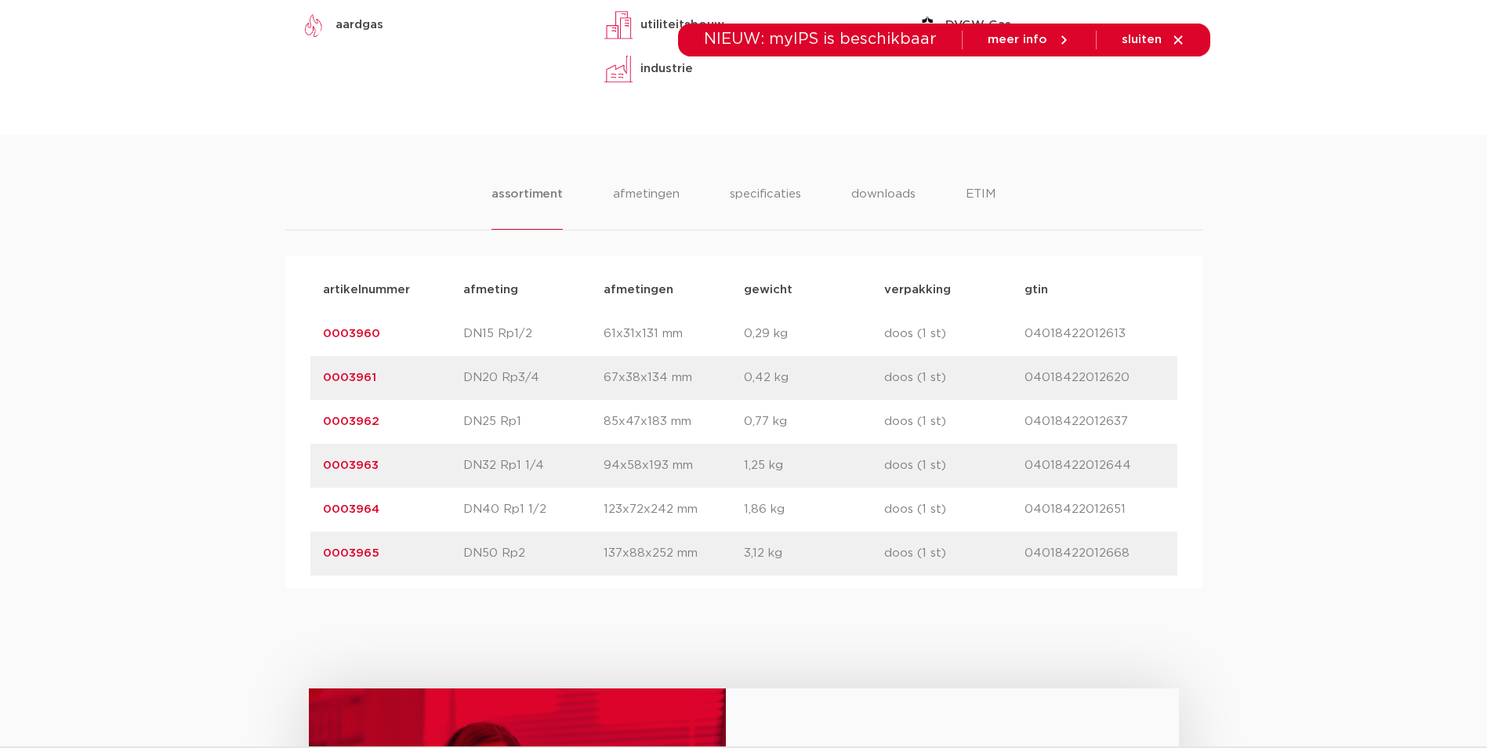
click at [470, 328] on div "artikelnummer afmeting [GEOGRAPHIC_DATA] gewicht verpakking gtin artikelnummer …" at bounding box center [743, 421] width 867 height 307
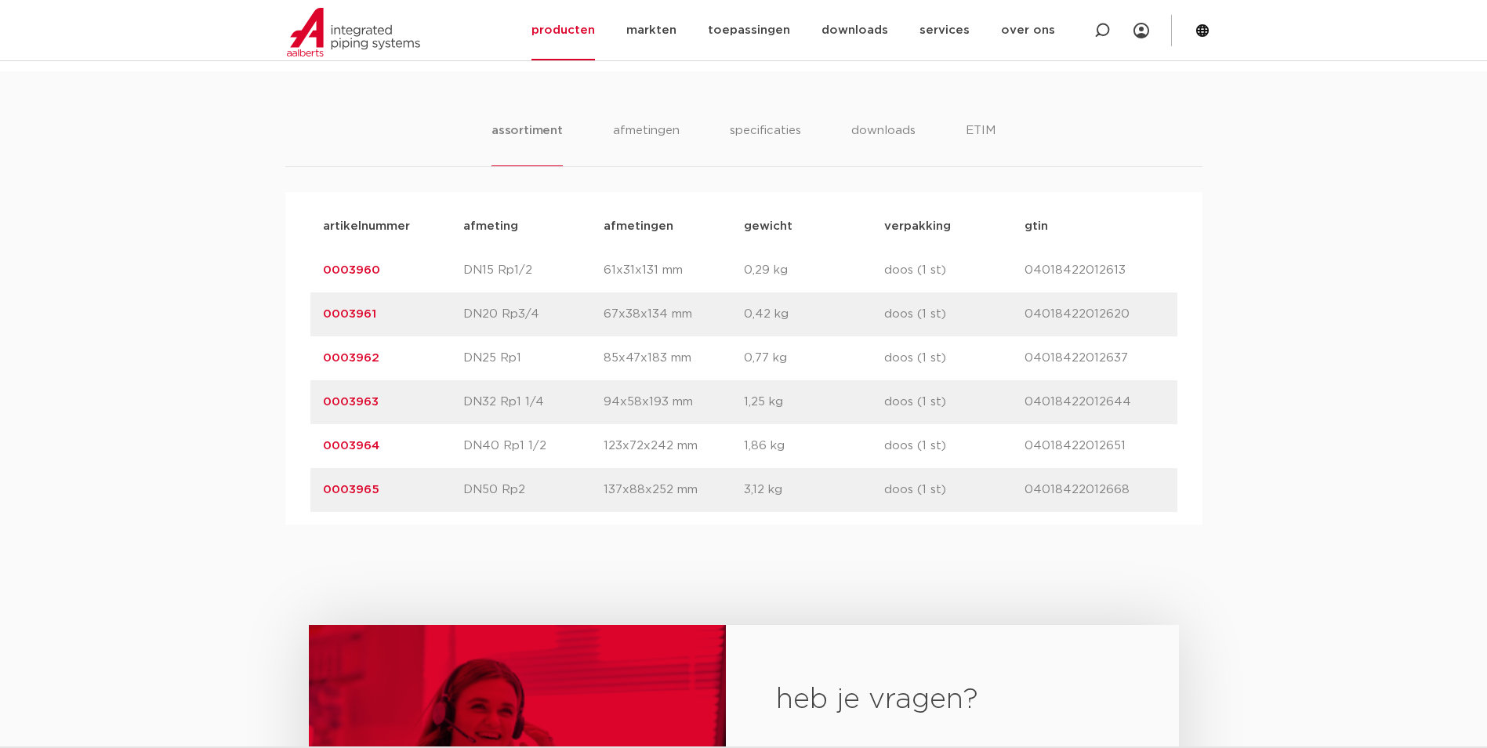
scroll to position [1019, 0]
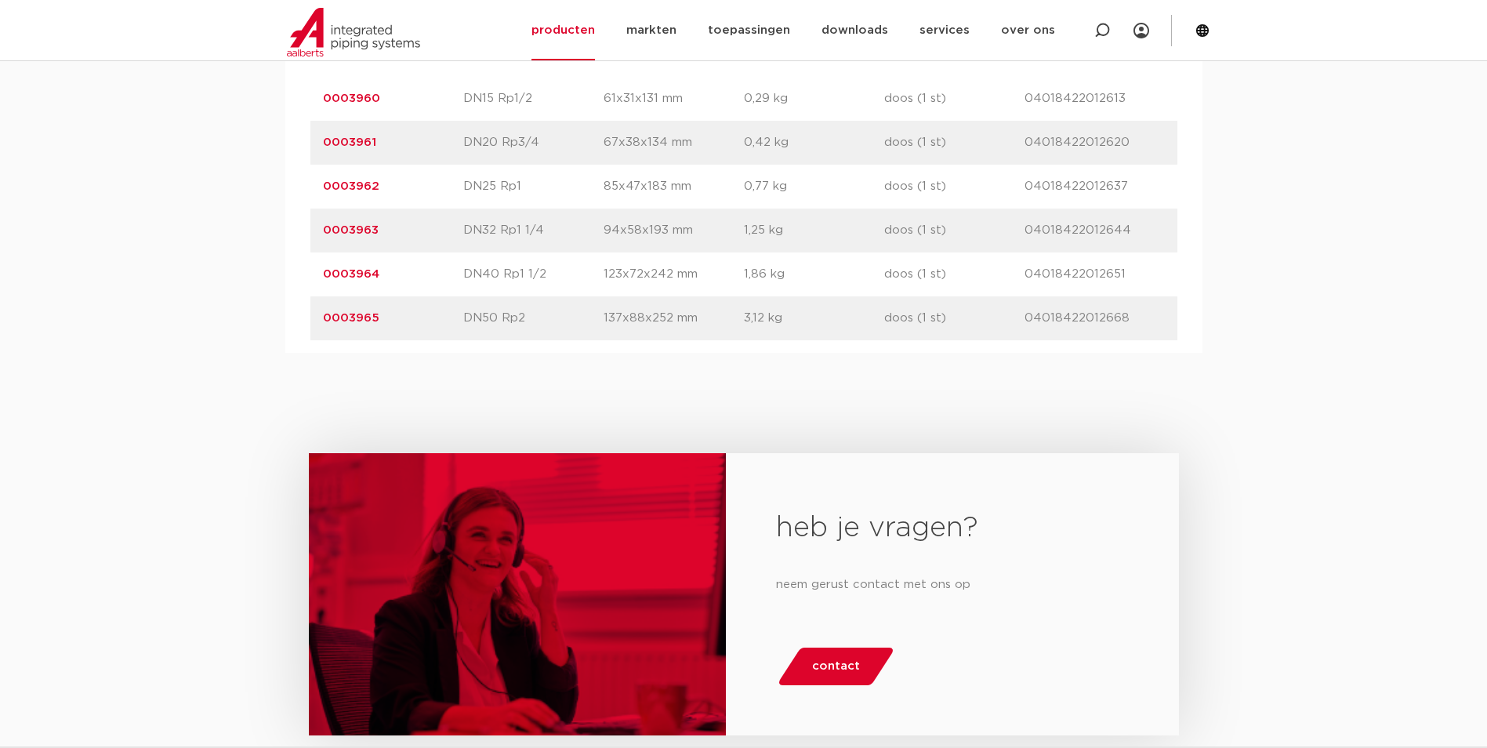
click at [445, 401] on div "heb je vragen? neem gerust contact met ons op contact" at bounding box center [743, 607] width 1487 height 508
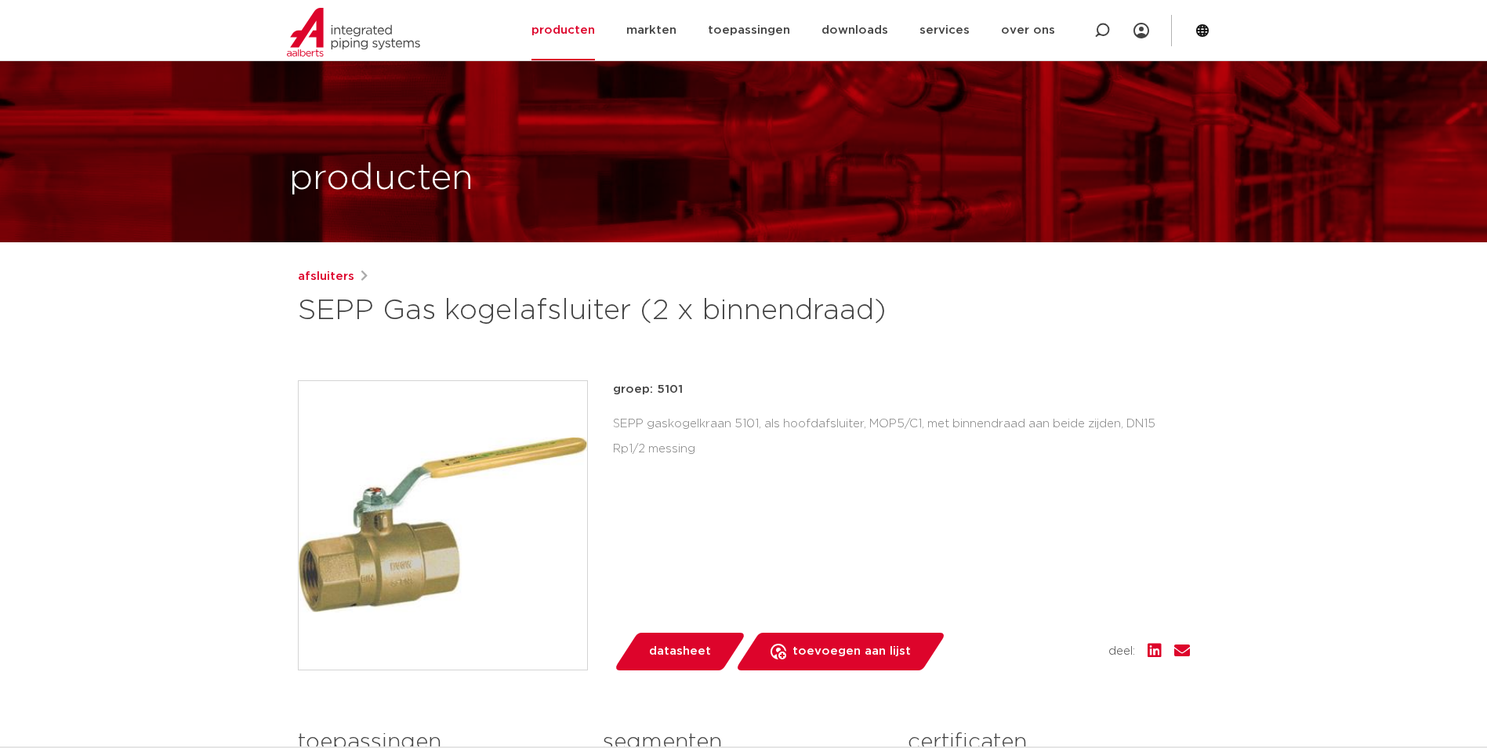
scroll to position [0, 0]
